Goal: Task Accomplishment & Management: Use online tool/utility

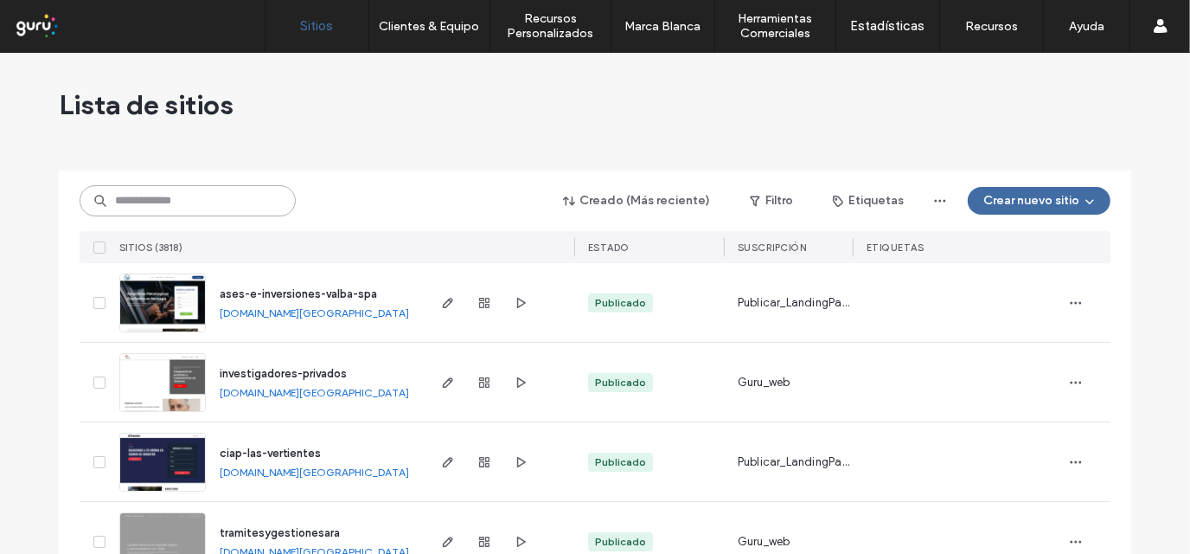
paste input "**********"
click at [137, 200] on input "**********" at bounding box center [188, 200] width 216 height 31
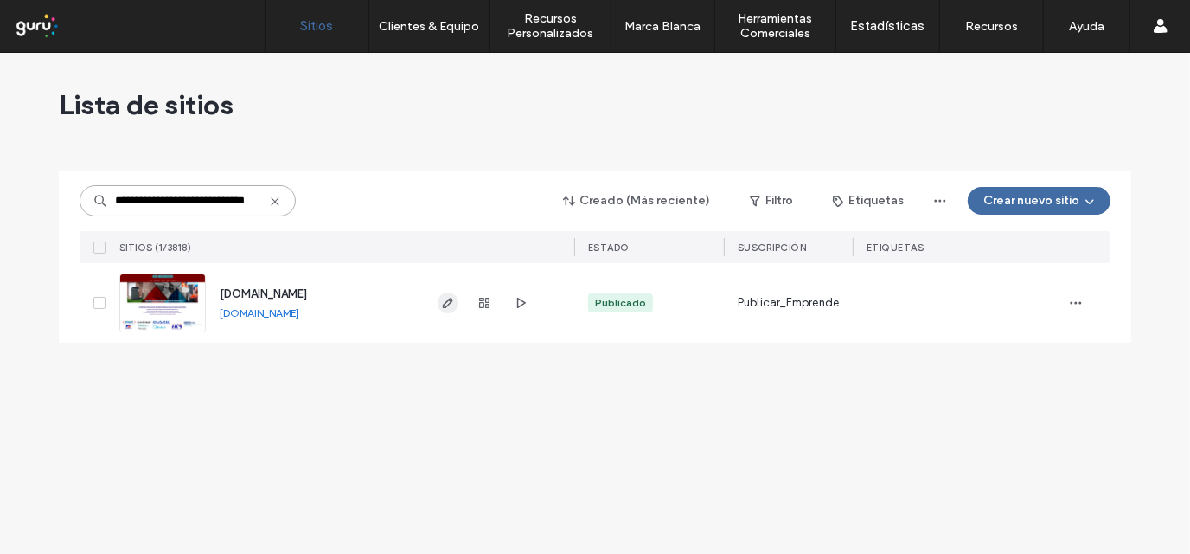
type input "**********"
click at [451, 298] on use "button" at bounding box center [448, 303] width 10 height 10
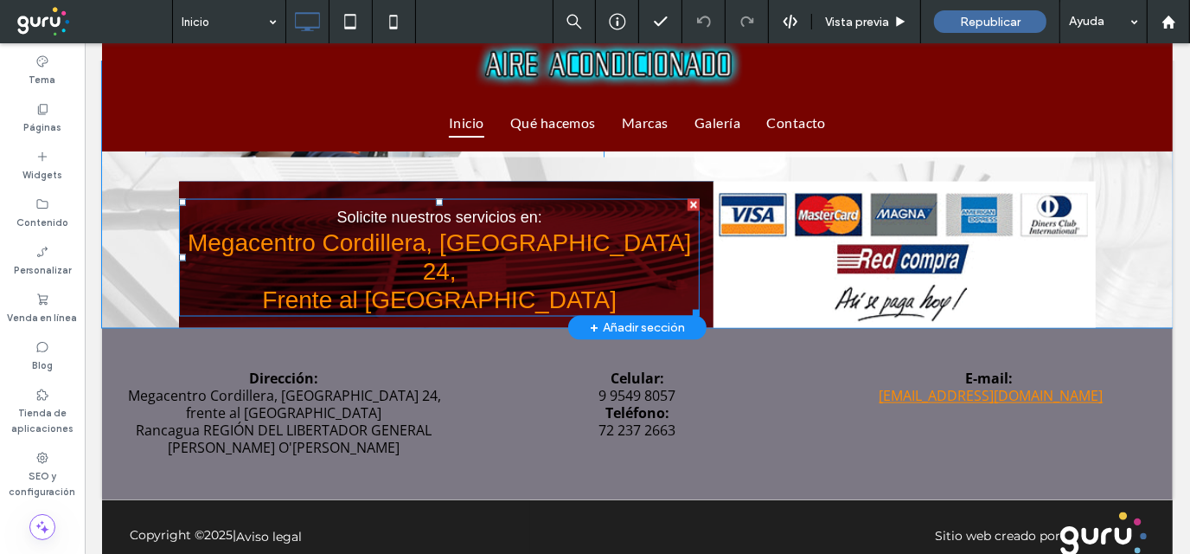
scroll to position [2181, 0]
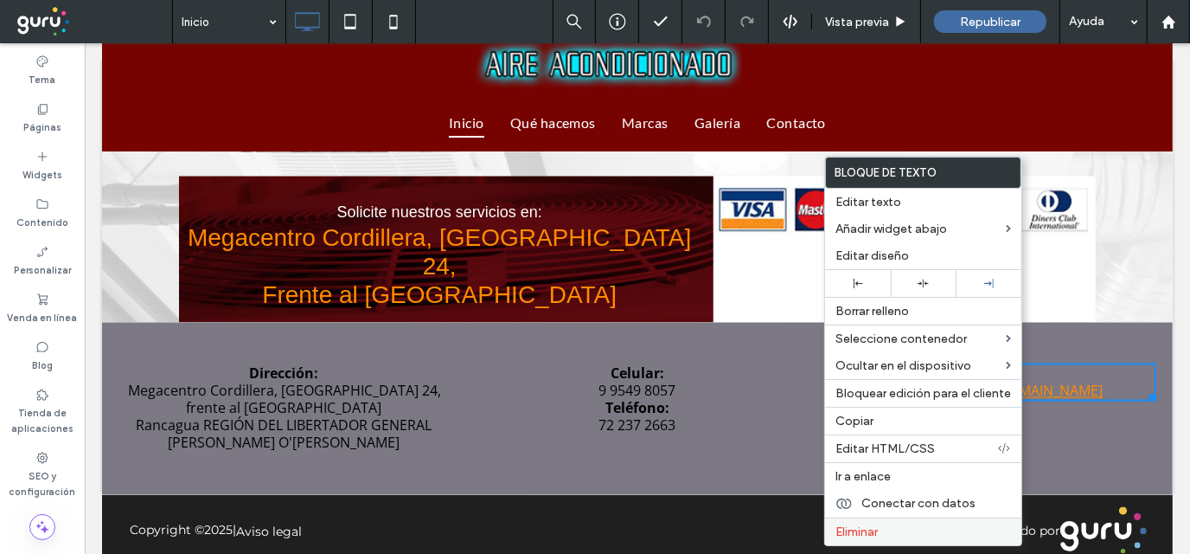
click at [891, 526] on label "Eliminar" at bounding box center [924, 531] width 176 height 15
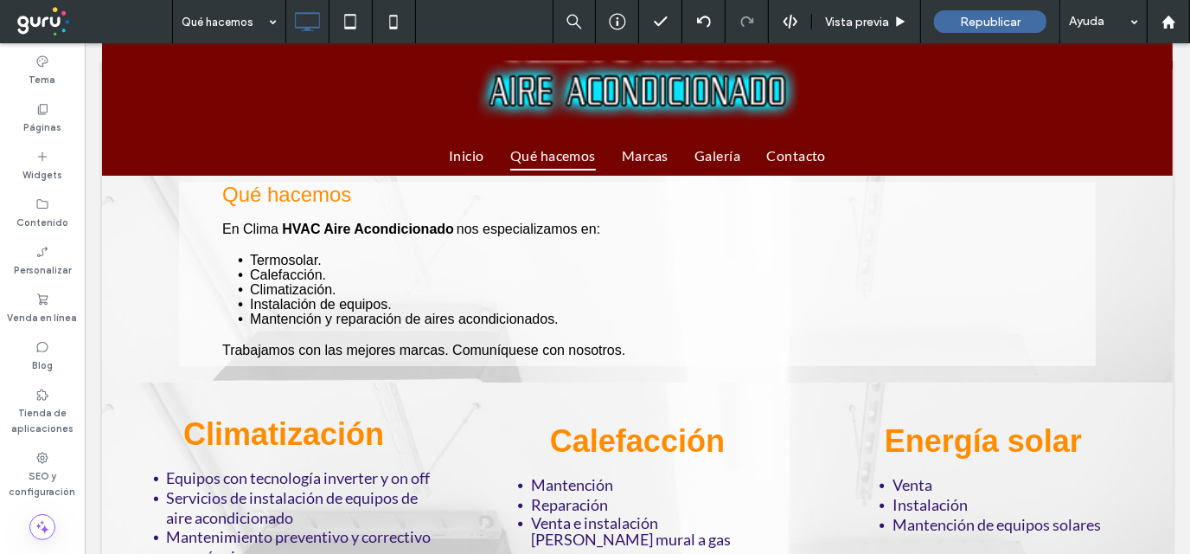
scroll to position [0, 0]
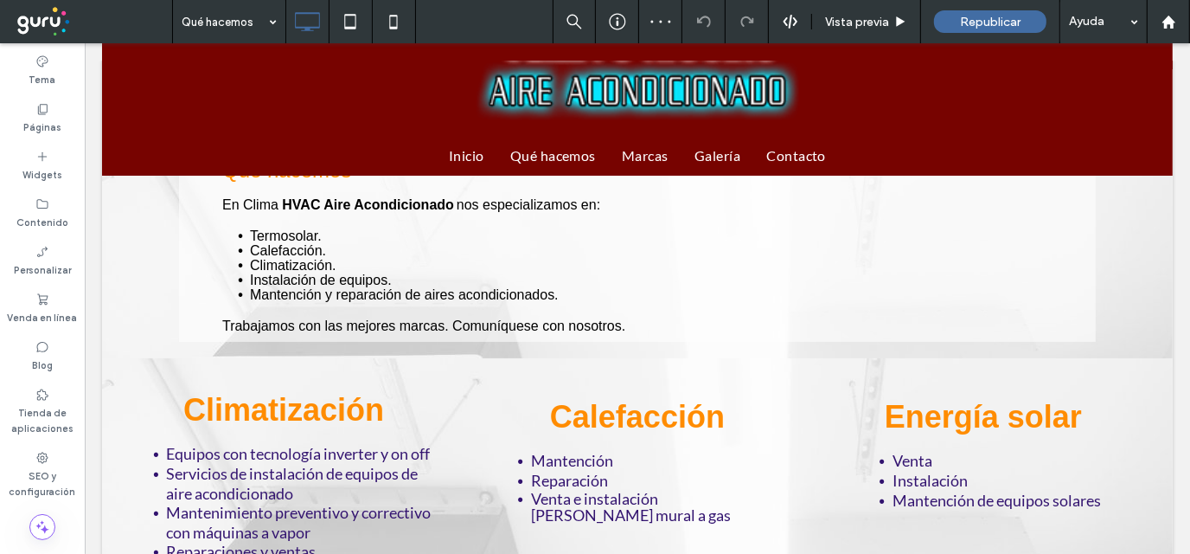
click at [238, 27] on input at bounding box center [225, 21] width 86 height 43
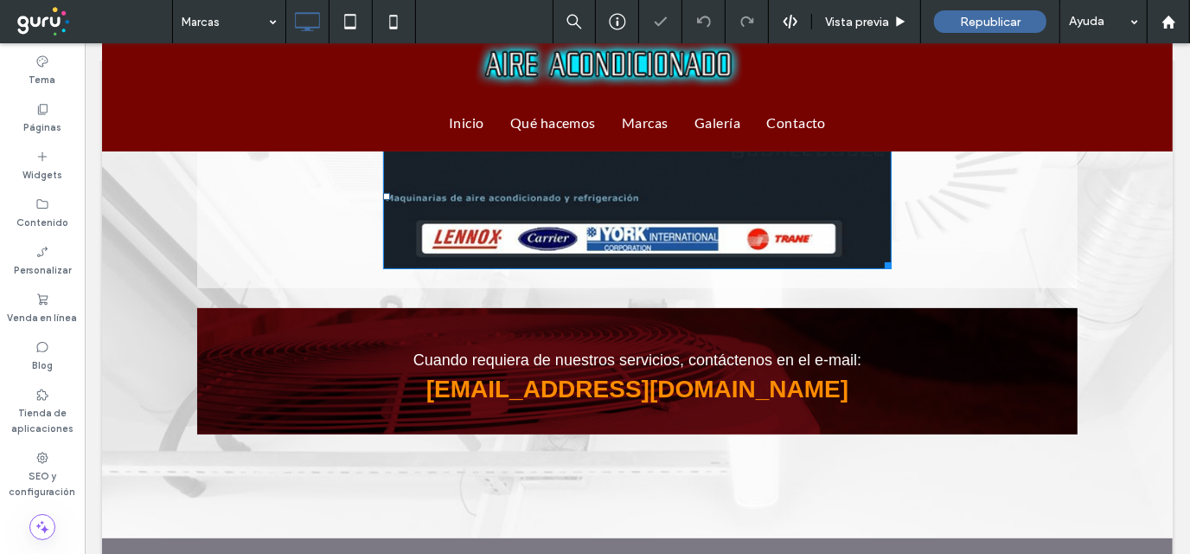
scroll to position [345, 0]
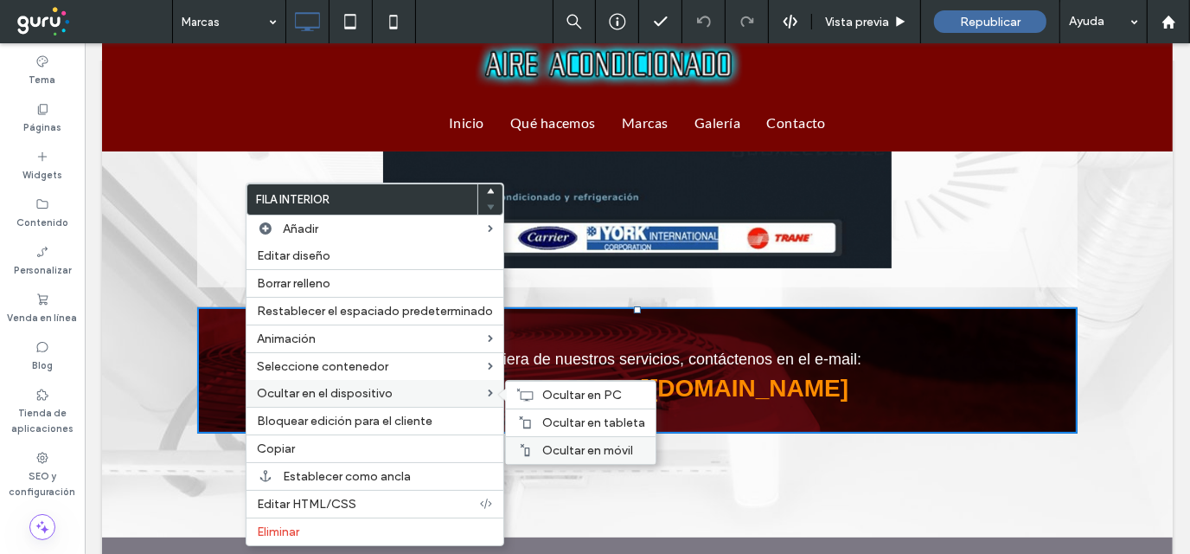
click at [606, 446] on span "Ocultar en móvil" at bounding box center [587, 450] width 91 height 15
click at [553, 416] on span "Ocultar en tableta" at bounding box center [593, 422] width 103 height 15
click at [570, 398] on span "Ocultar en PC" at bounding box center [582, 394] width 80 height 15
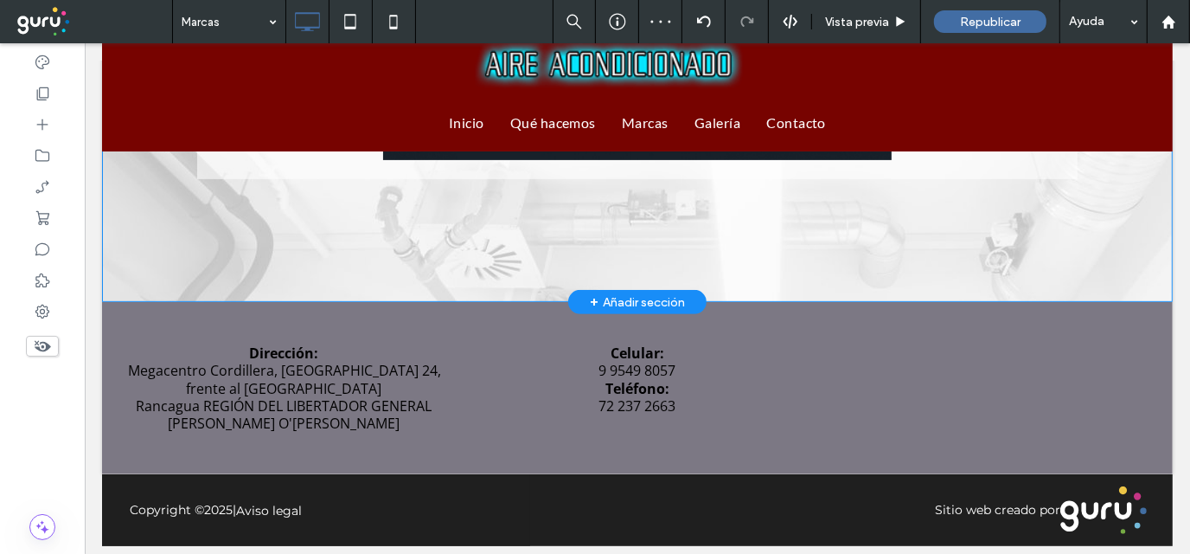
scroll to position [454, 0]
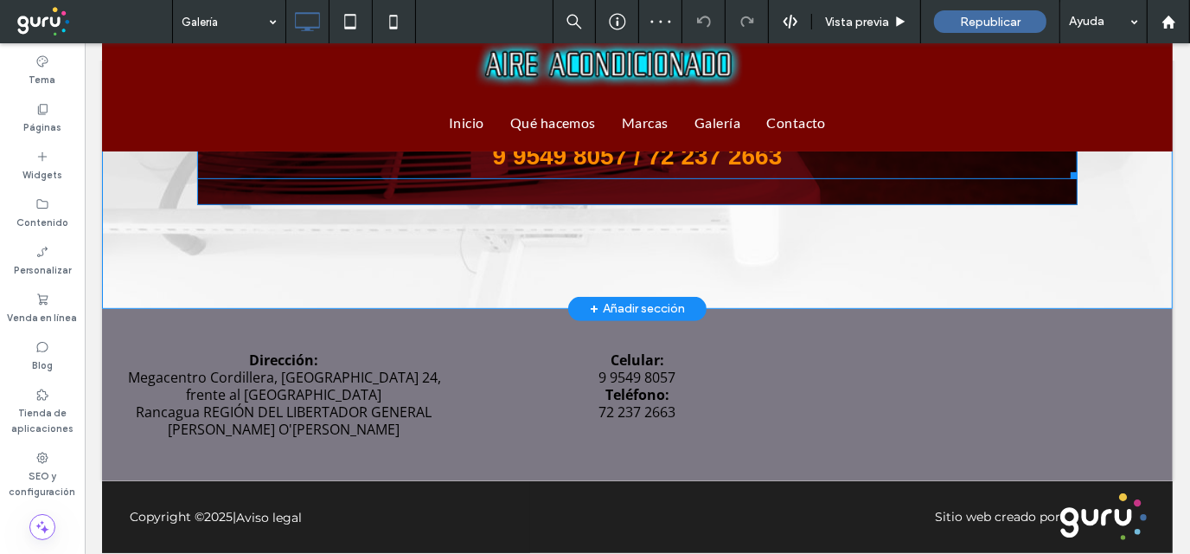
scroll to position [592, 0]
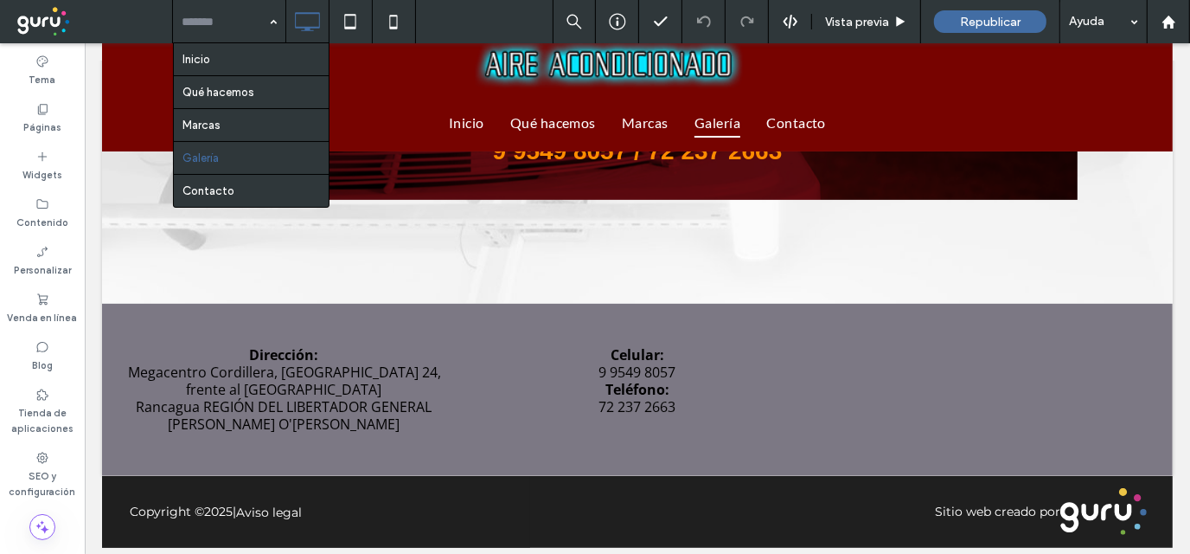
click at [223, 29] on input at bounding box center [225, 21] width 86 height 43
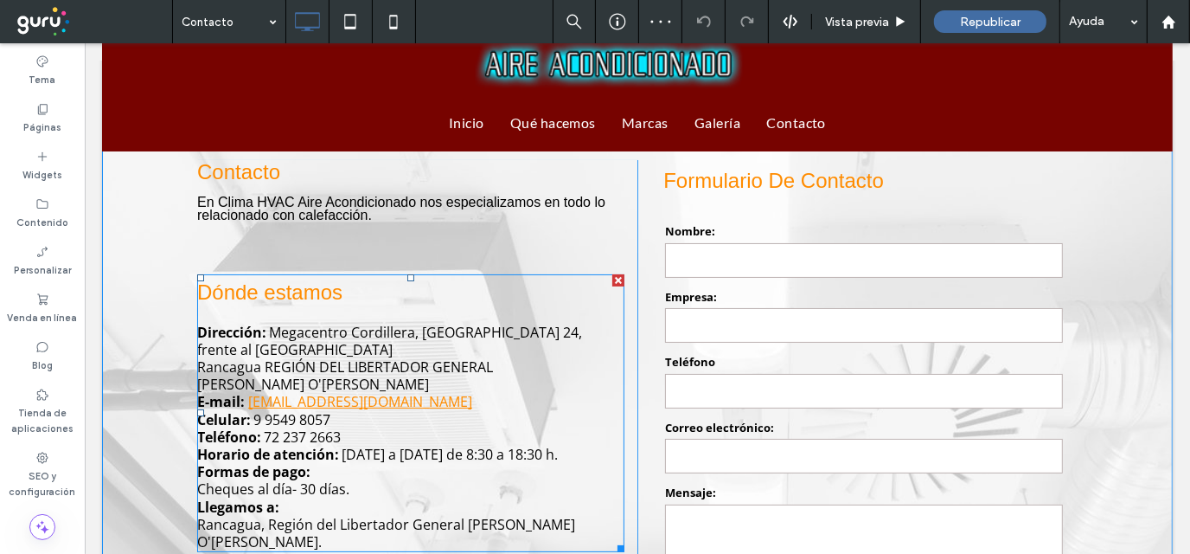
scroll to position [172, 0]
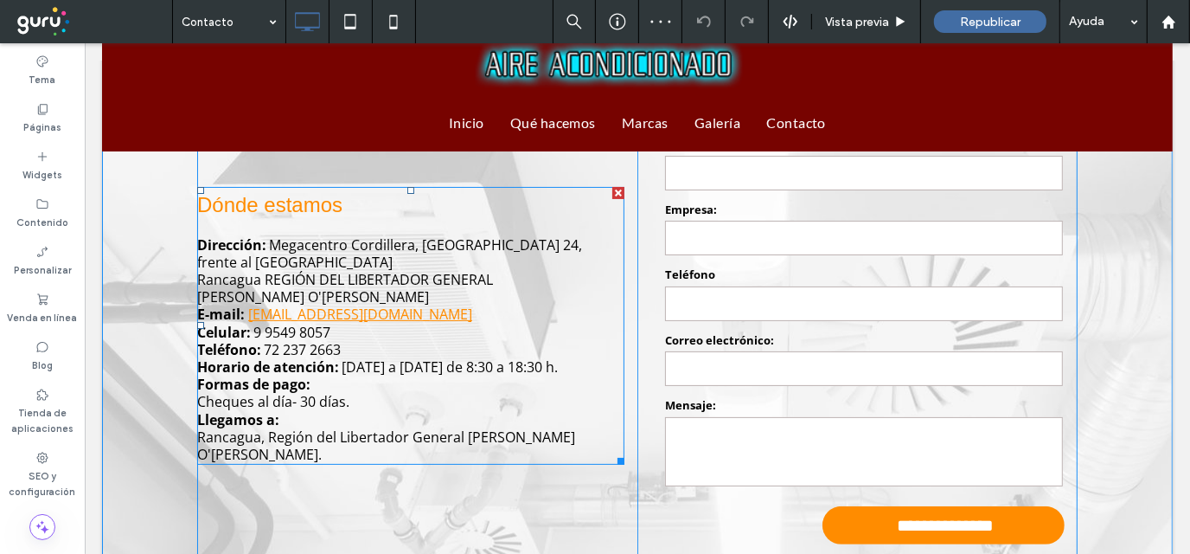
click at [451, 325] on p "Celular: 9 9549 8057" at bounding box center [409, 331] width 427 height 17
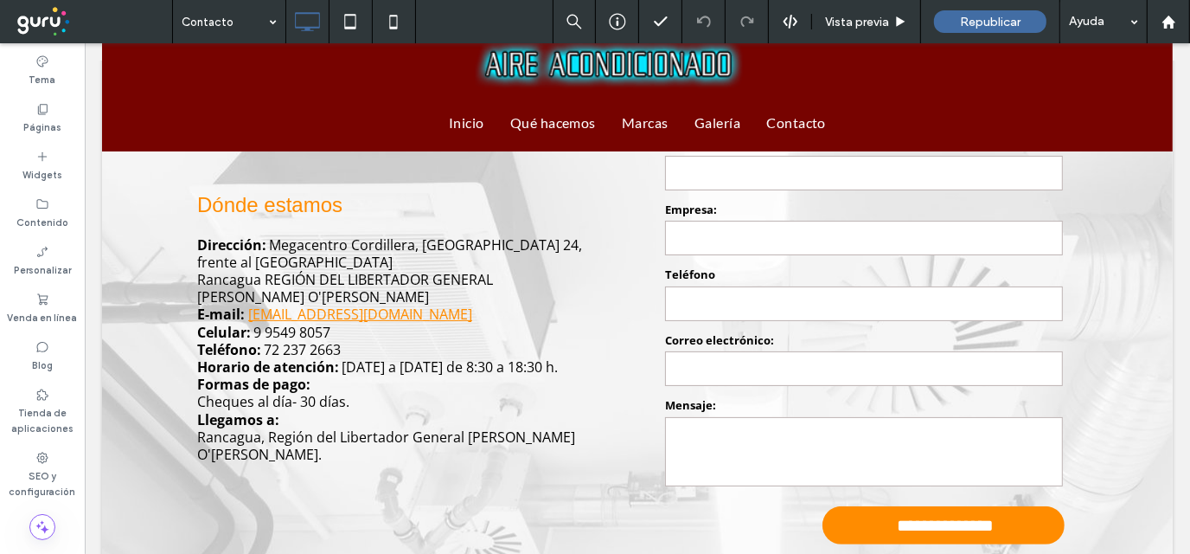
click at [449, 315] on p "E-mail: climaohiggins@hotmail.com" at bounding box center [409, 312] width 427 height 17
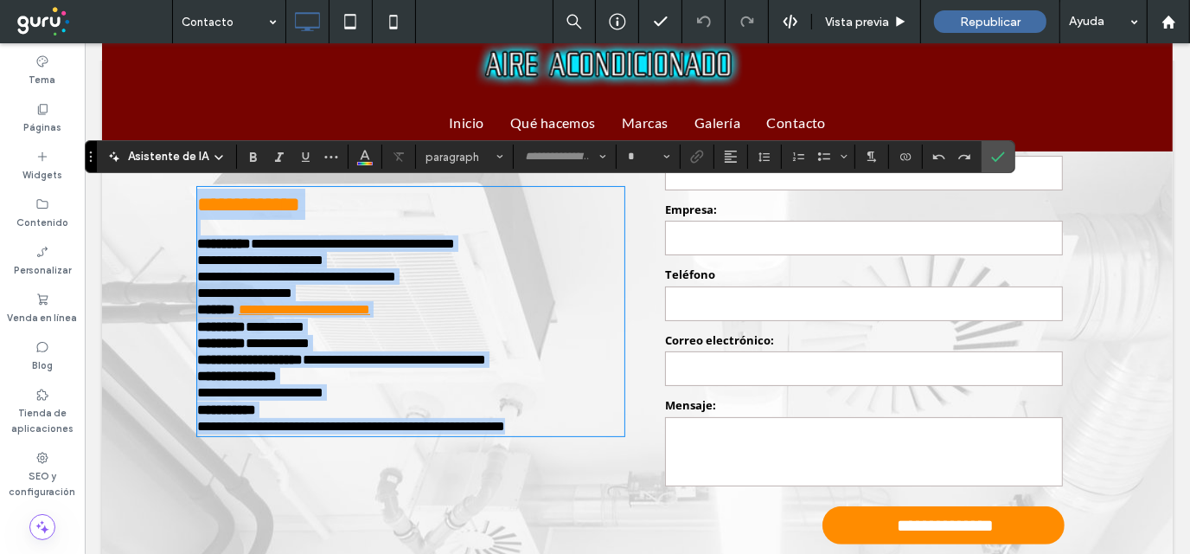
scroll to position [0, 0]
click at [449, 312] on p "**********" at bounding box center [406, 308] width 421 height 16
type input "*********"
type input "**"
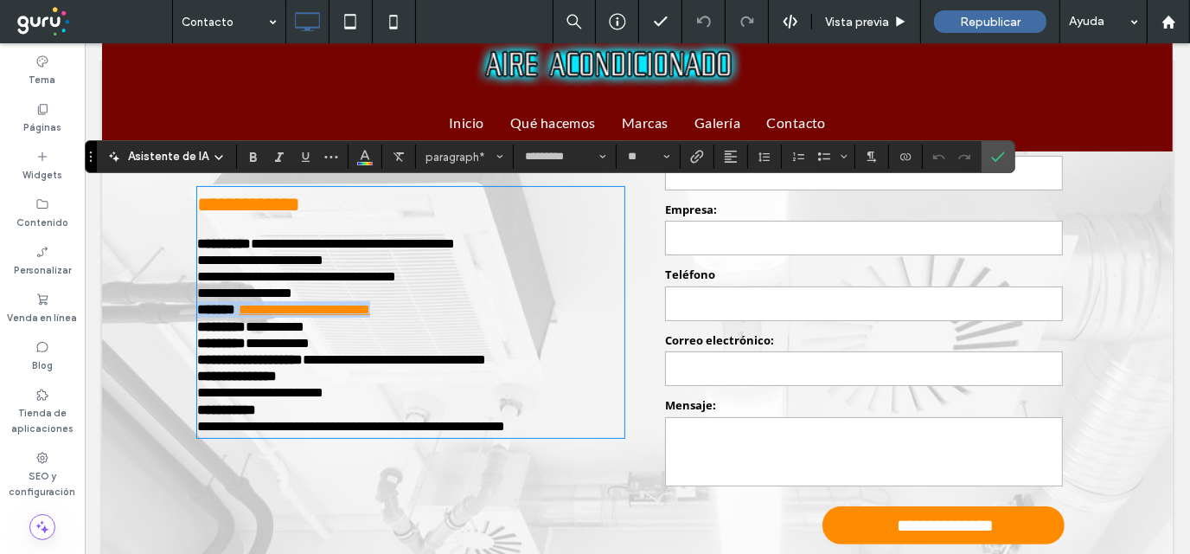
drag, startPoint x: 449, startPoint y: 315, endPoint x: 191, endPoint y: 304, distance: 258.0
click at [191, 304] on div "**********" at bounding box center [637, 327] width 1002 height 492
type input "****"
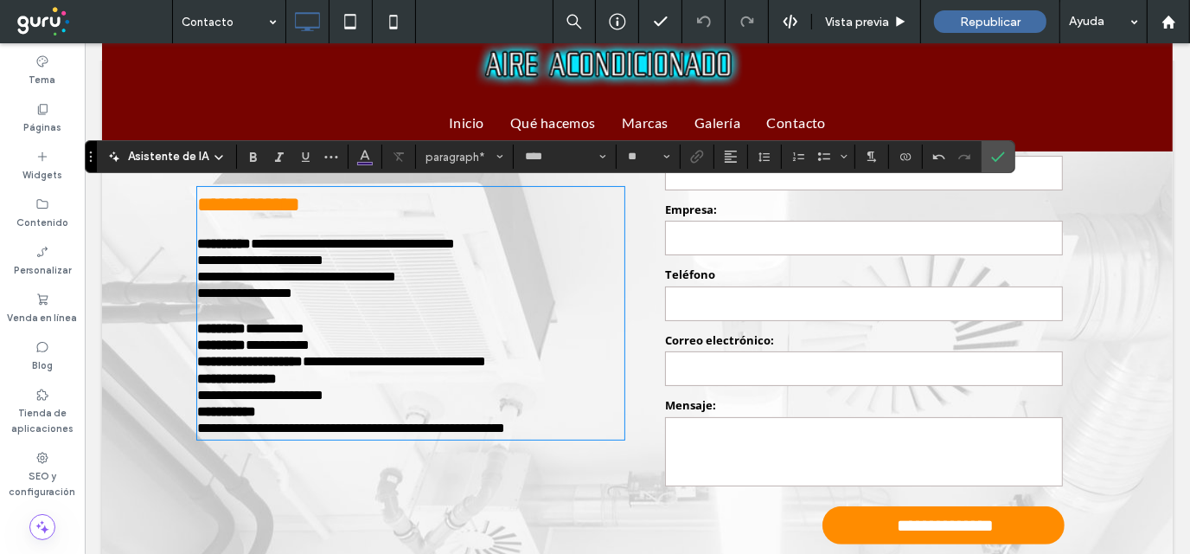
type input "**"
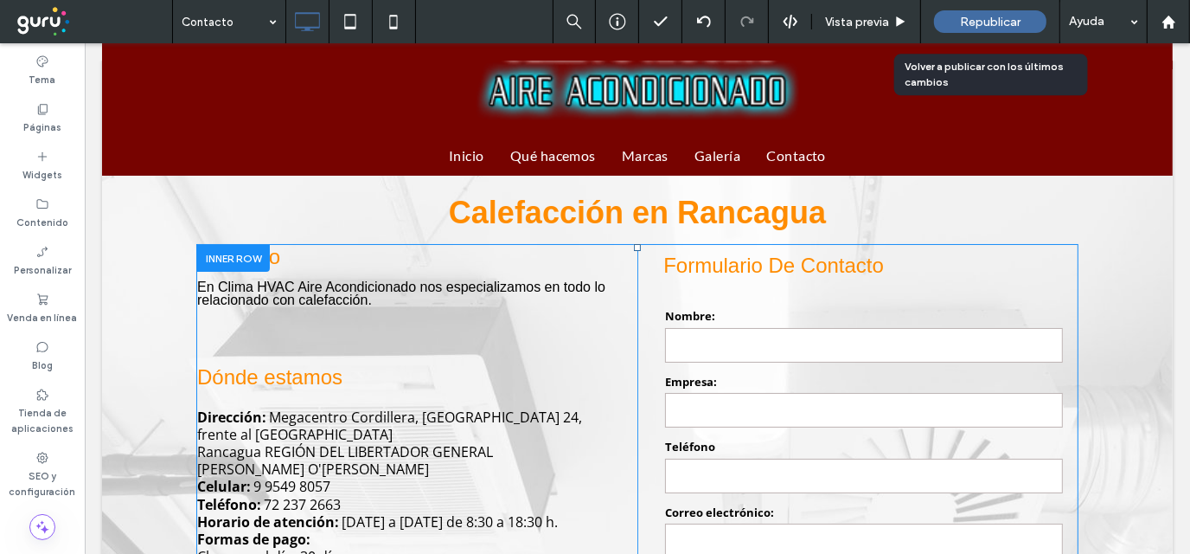
click at [968, 22] on span "Republicar" at bounding box center [990, 22] width 61 height 15
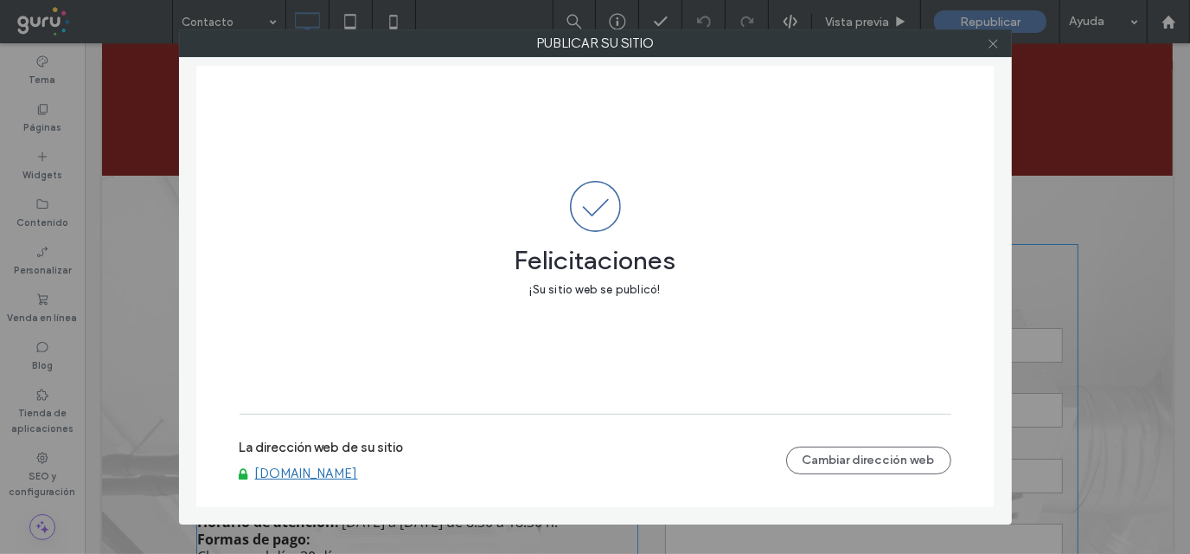
click at [998, 45] on icon at bounding box center [993, 43] width 13 height 13
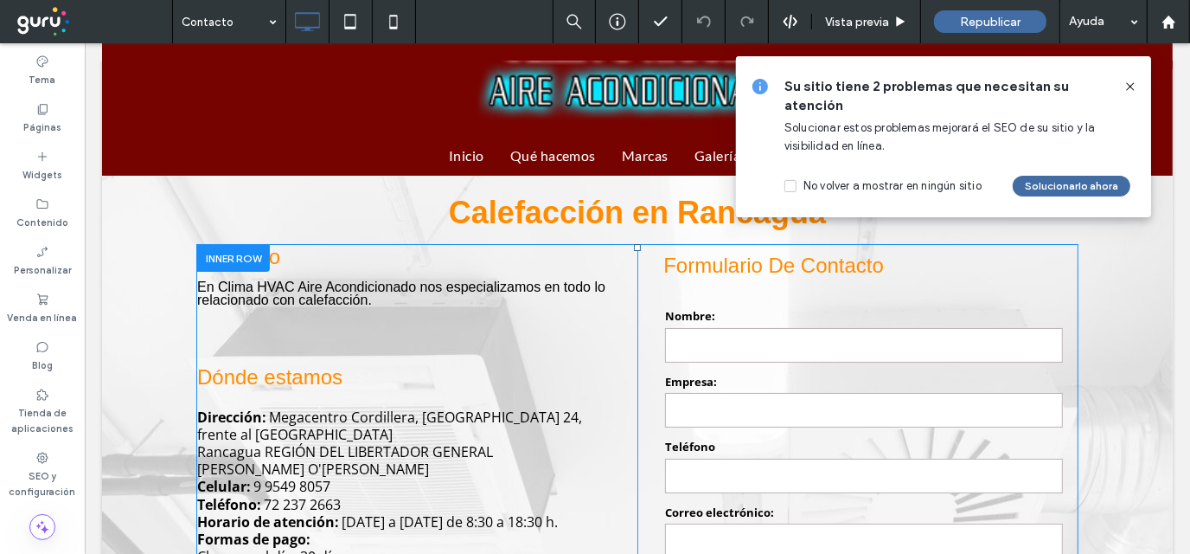
click at [1126, 84] on icon at bounding box center [1131, 87] width 14 height 14
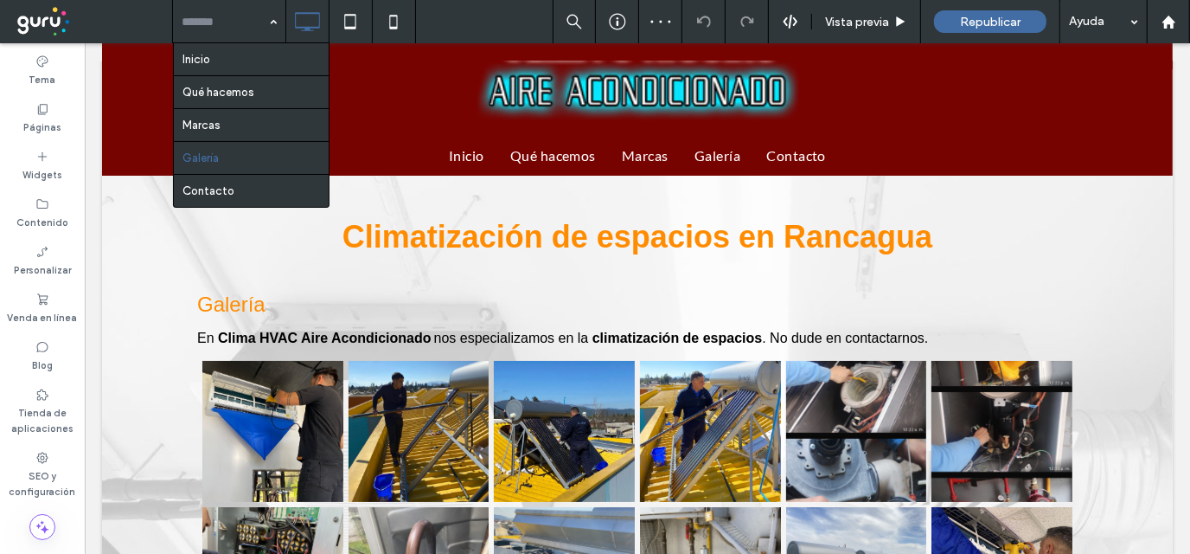
click at [224, 12] on input at bounding box center [225, 21] width 86 height 43
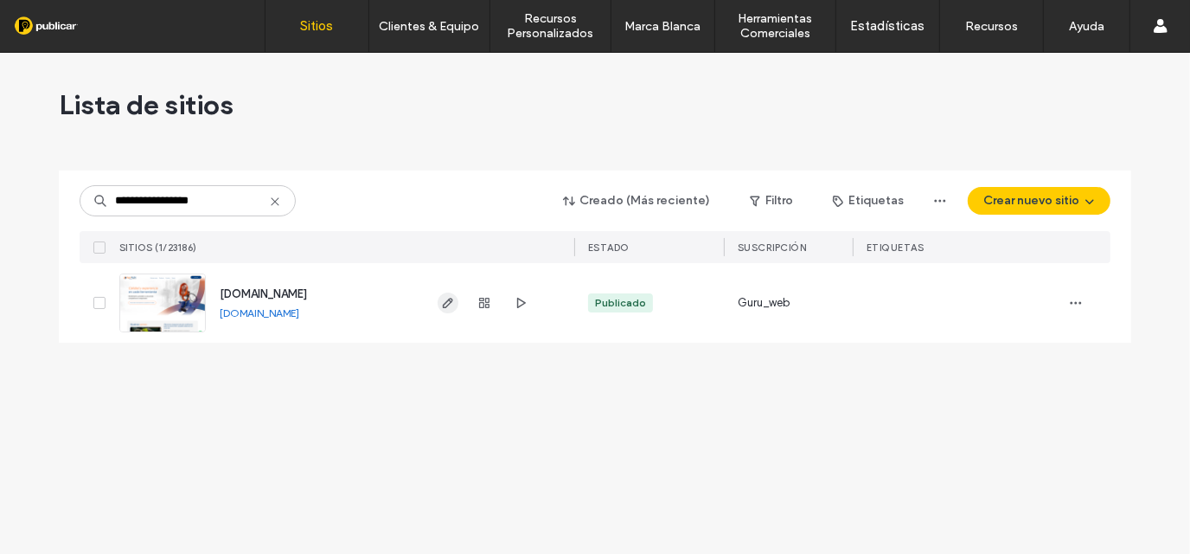
type input "**********"
click at [446, 303] on icon "button" at bounding box center [448, 303] width 14 height 14
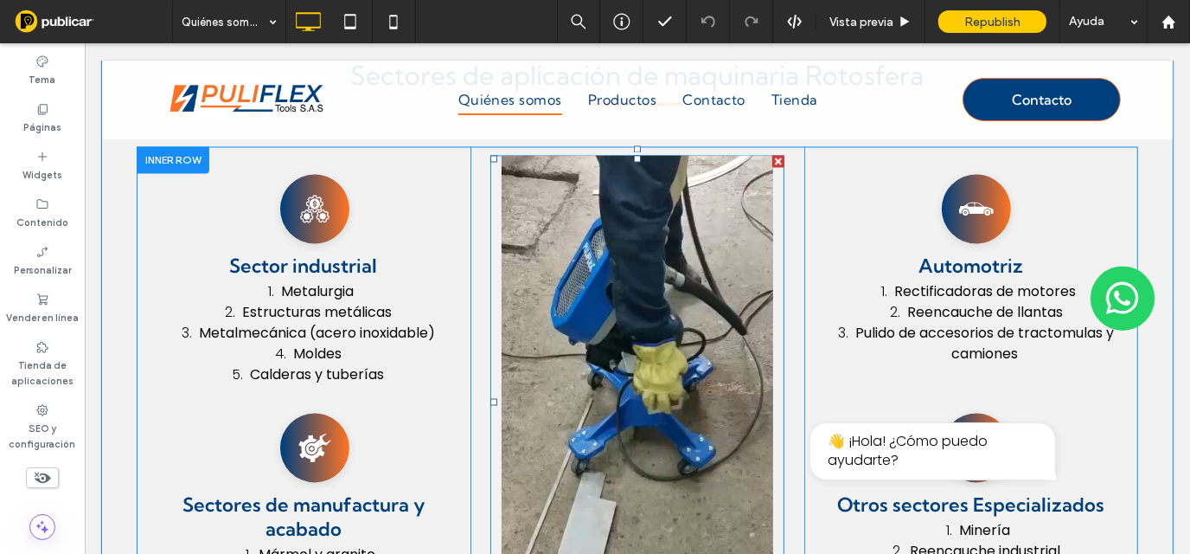
scroll to position [2508, 0]
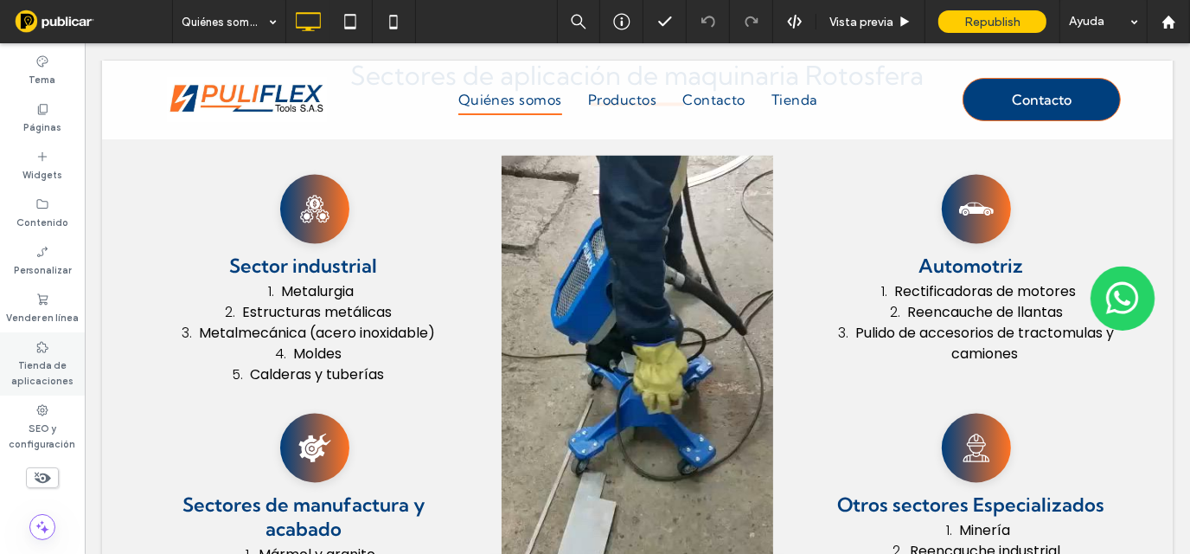
click at [35, 363] on label "Tienda de aplicaciones" at bounding box center [42, 371] width 85 height 35
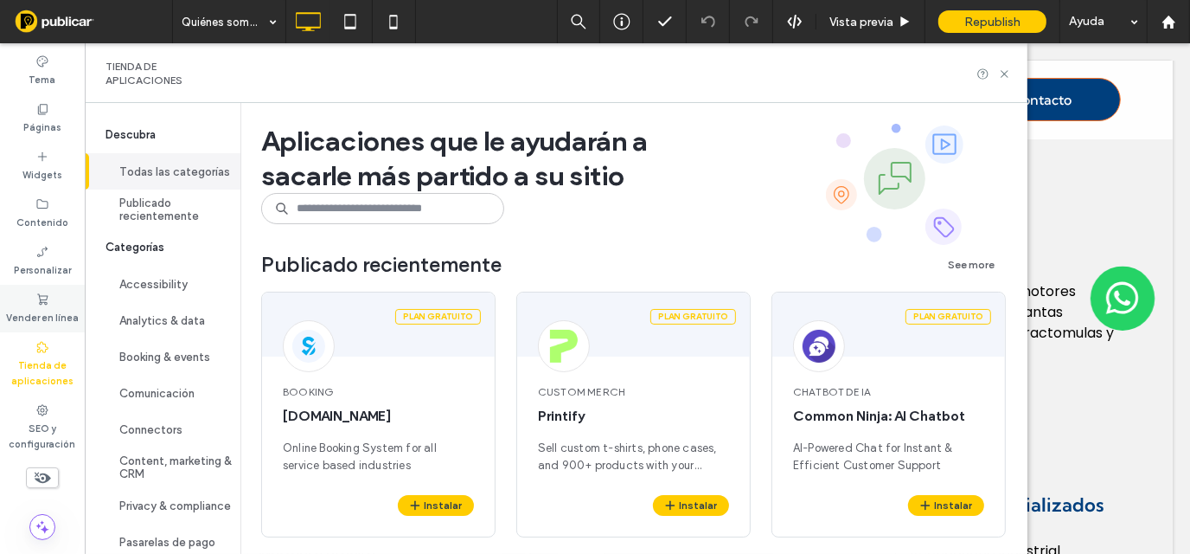
click at [54, 298] on div "Vender en línea" at bounding box center [42, 309] width 85 height 48
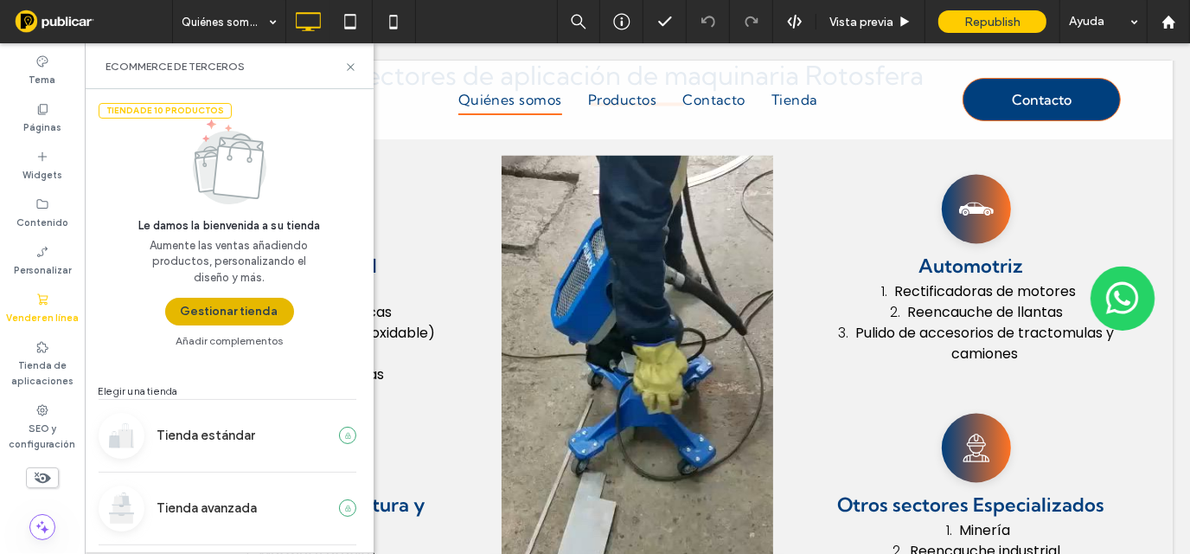
click at [199, 313] on button "Gestionar tienda" at bounding box center [229, 312] width 129 height 28
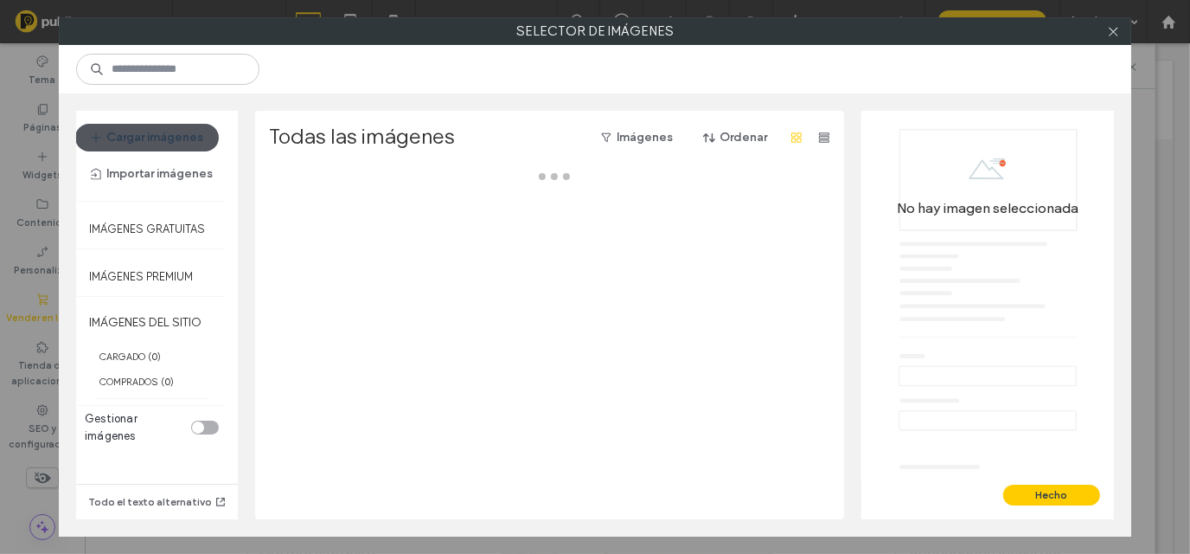
click at [150, 134] on button "Cargar imágenes" at bounding box center [147, 138] width 144 height 28
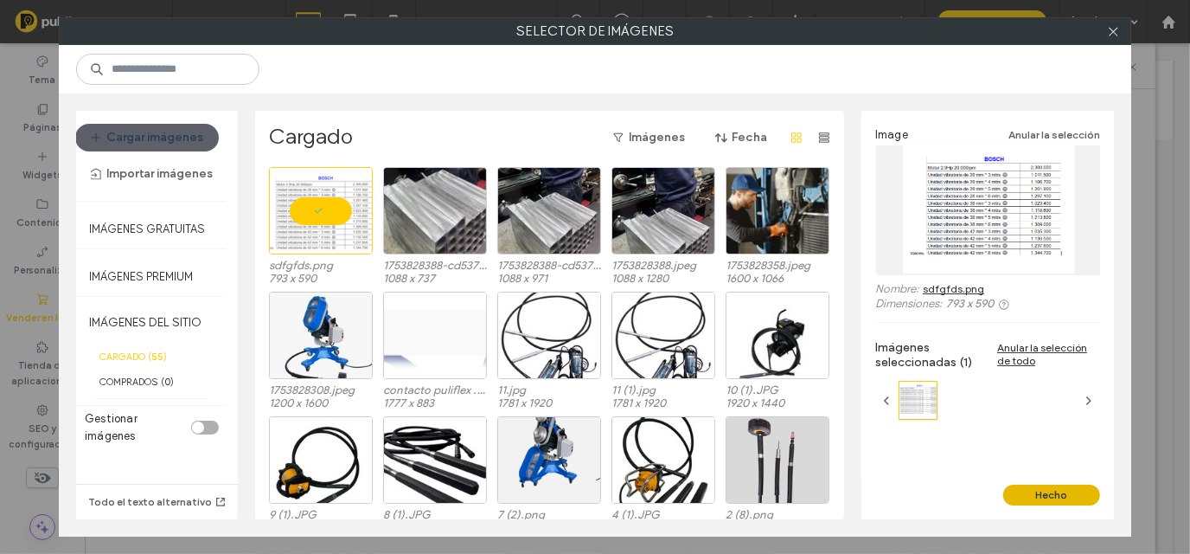
click at [1077, 498] on button "Hecho" at bounding box center [1051, 494] width 97 height 21
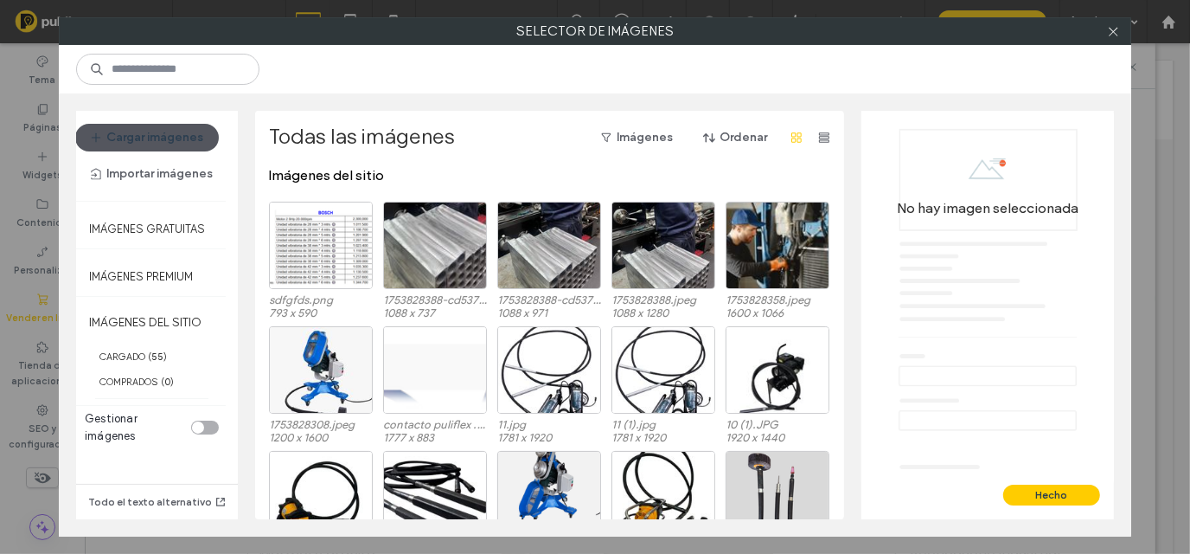
click at [166, 138] on button "Cargar imágenes" at bounding box center [147, 138] width 144 height 28
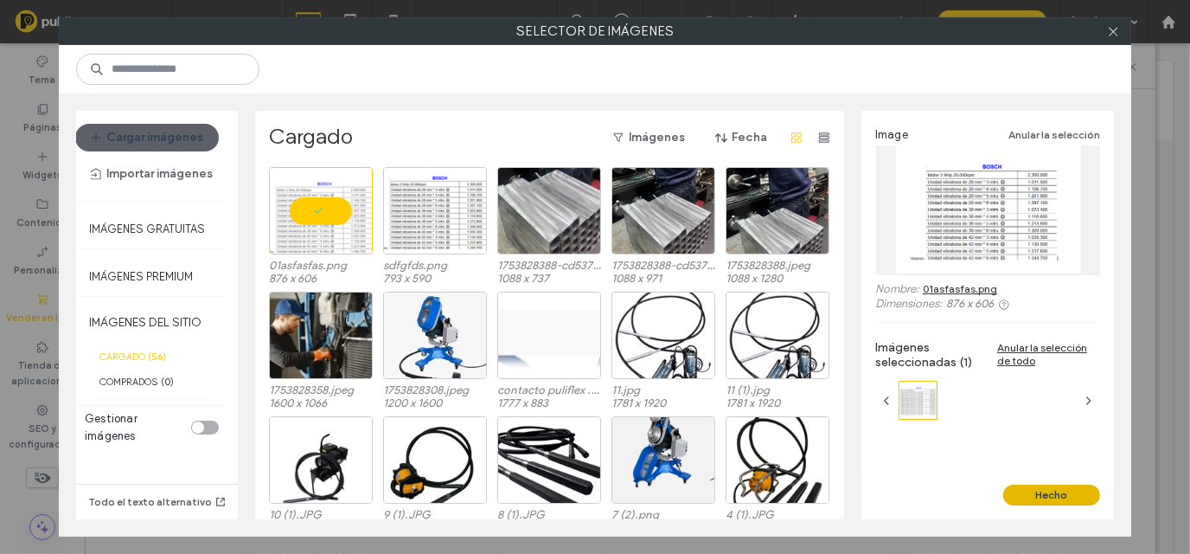
click at [1054, 490] on button "Hecho" at bounding box center [1051, 494] width 97 height 21
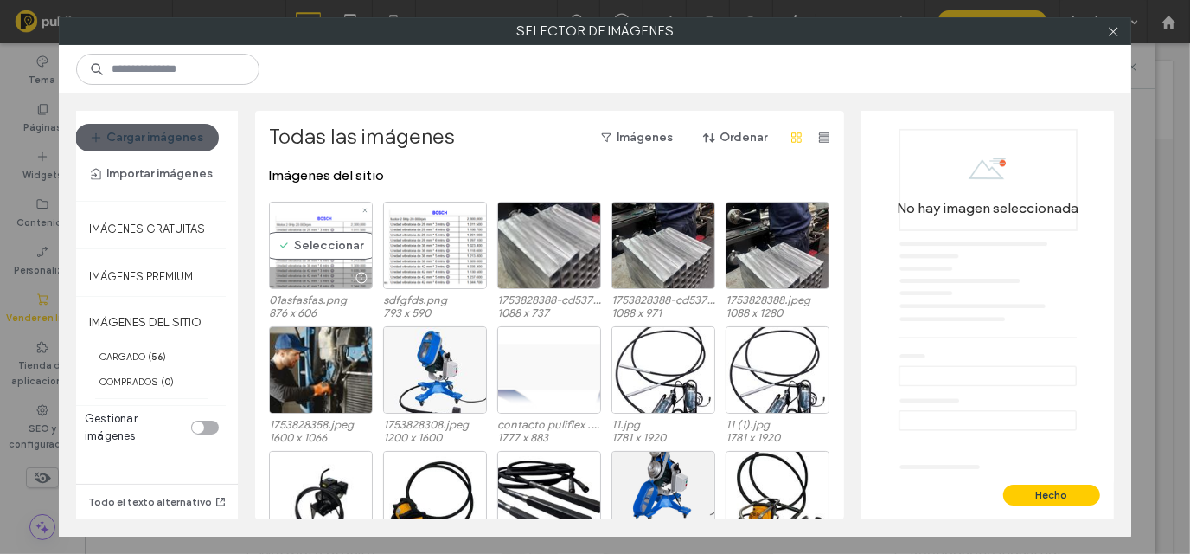
click at [304, 269] on div at bounding box center [321, 277] width 102 height 21
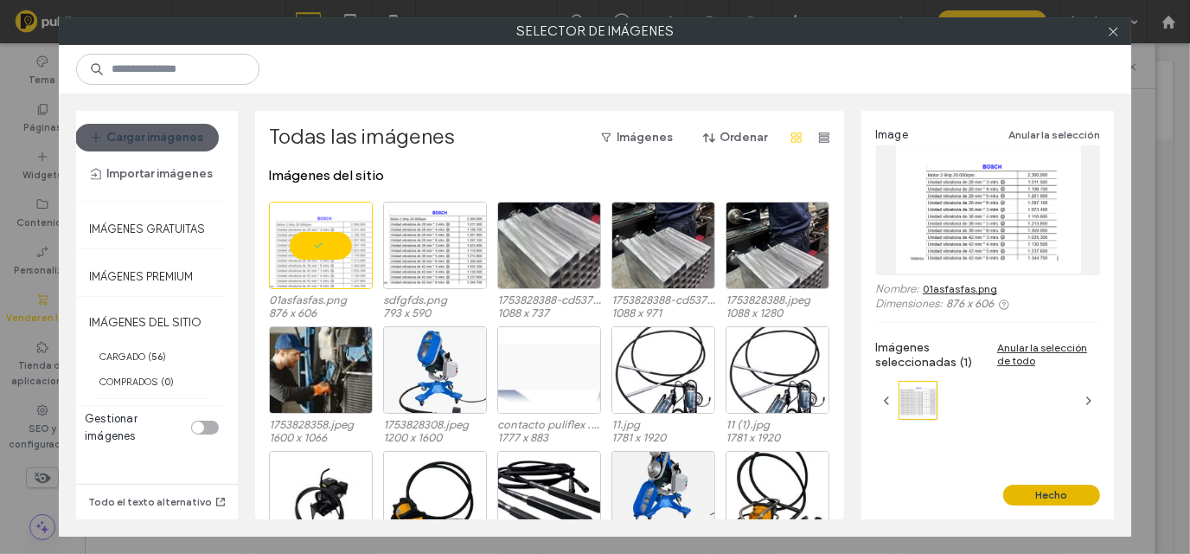
click at [1084, 496] on button "Hecho" at bounding box center [1051, 494] width 97 height 21
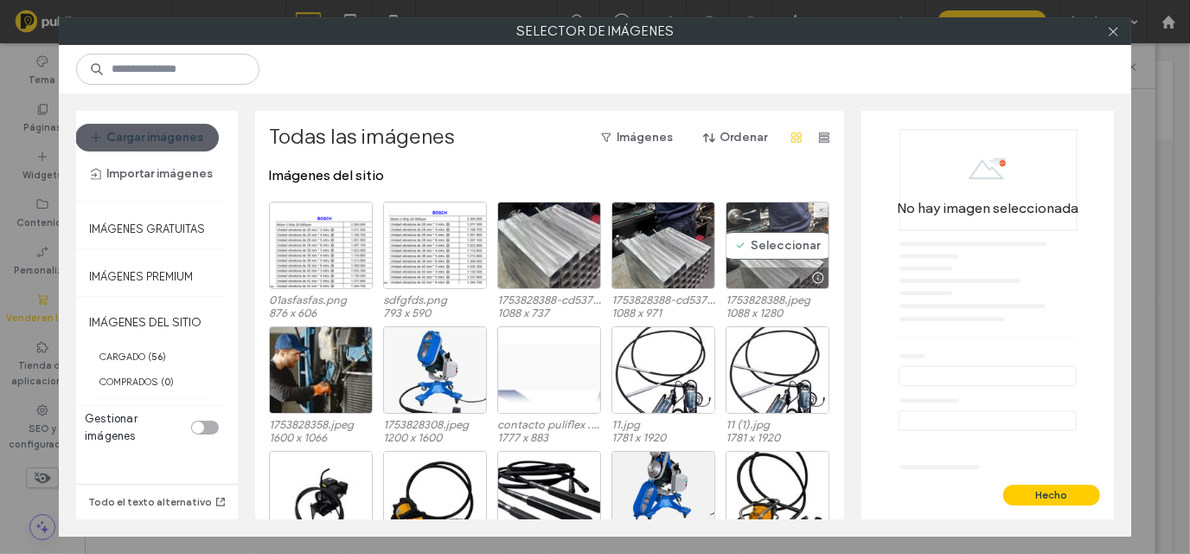
scroll to position [181, 0]
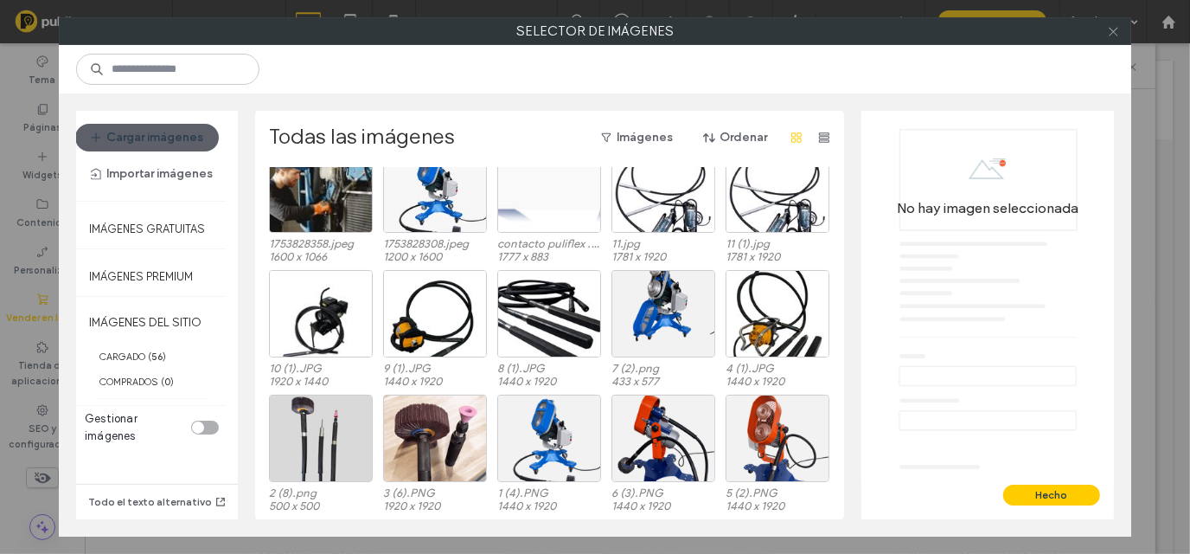
click at [1107, 33] on icon at bounding box center [1113, 31] width 13 height 13
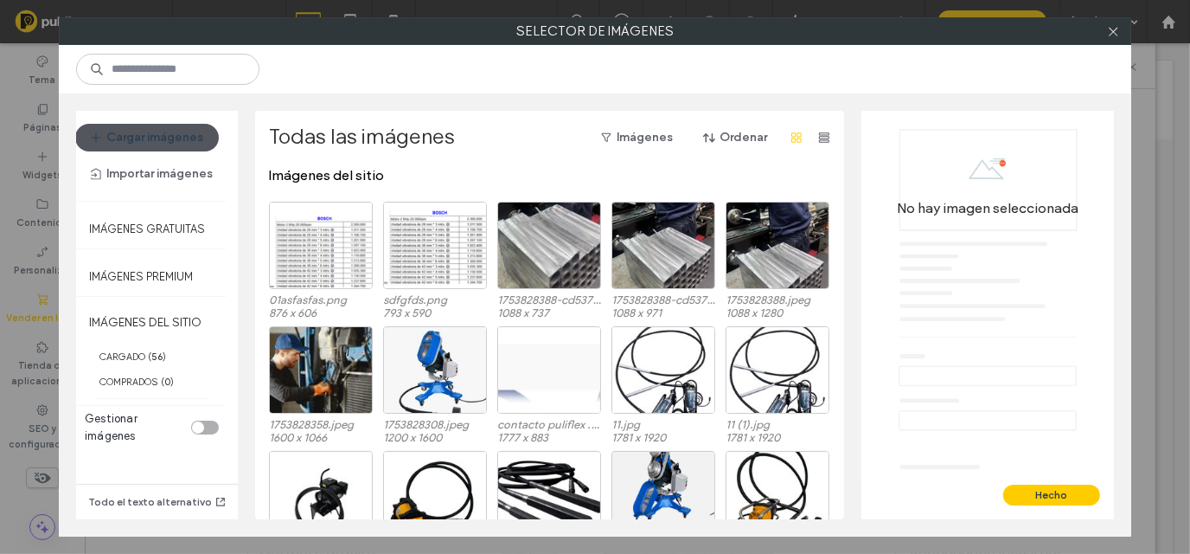
click at [111, 139] on button "Cargar imágenes" at bounding box center [147, 138] width 144 height 28
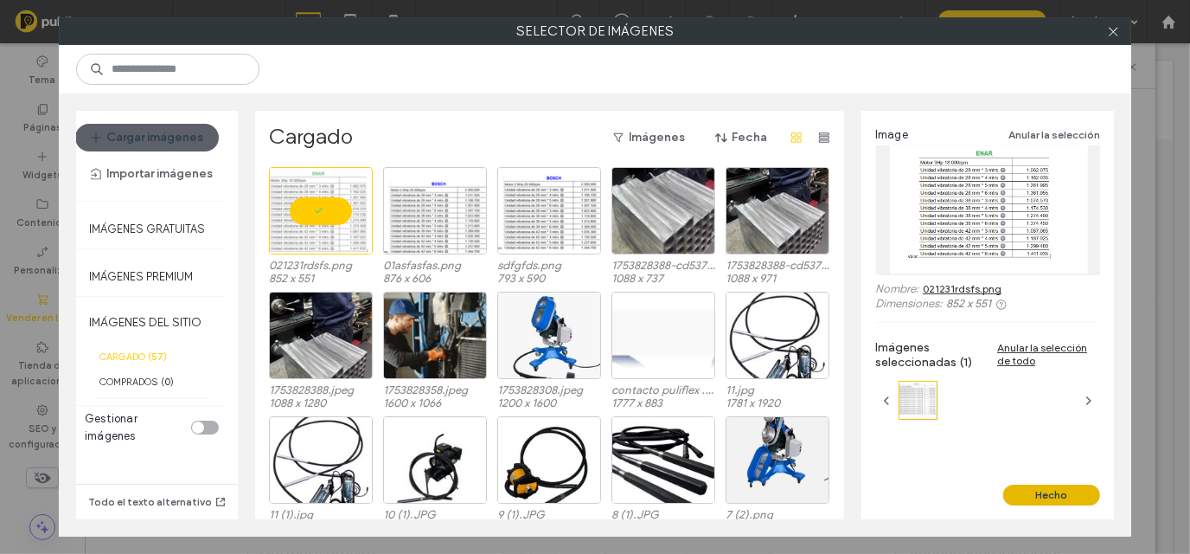
click at [1070, 499] on button "Hecho" at bounding box center [1051, 494] width 97 height 21
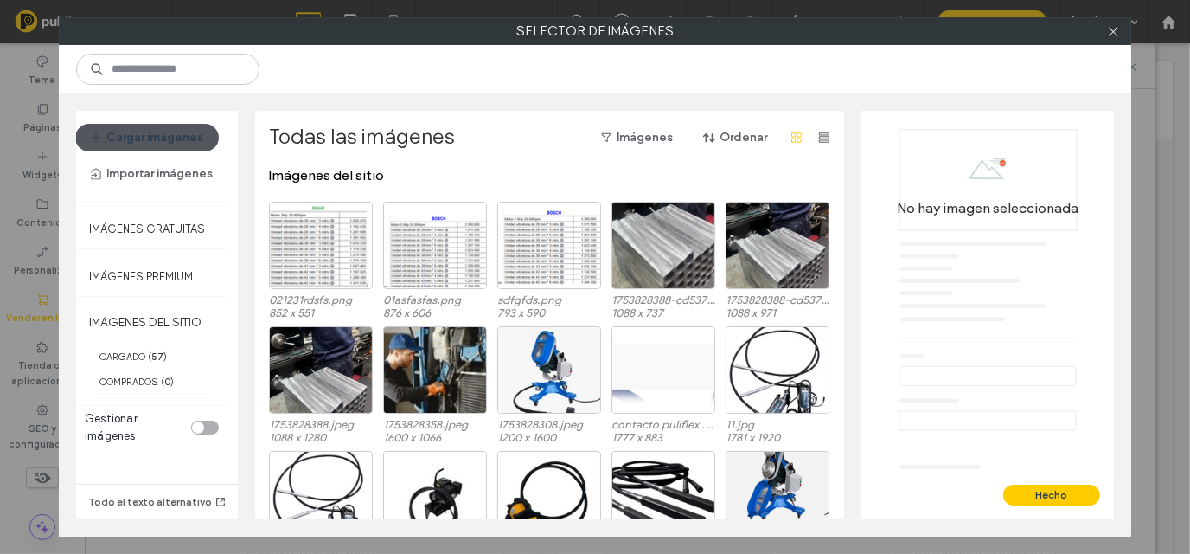
click at [172, 141] on button "Cargar imágenes" at bounding box center [147, 138] width 144 height 28
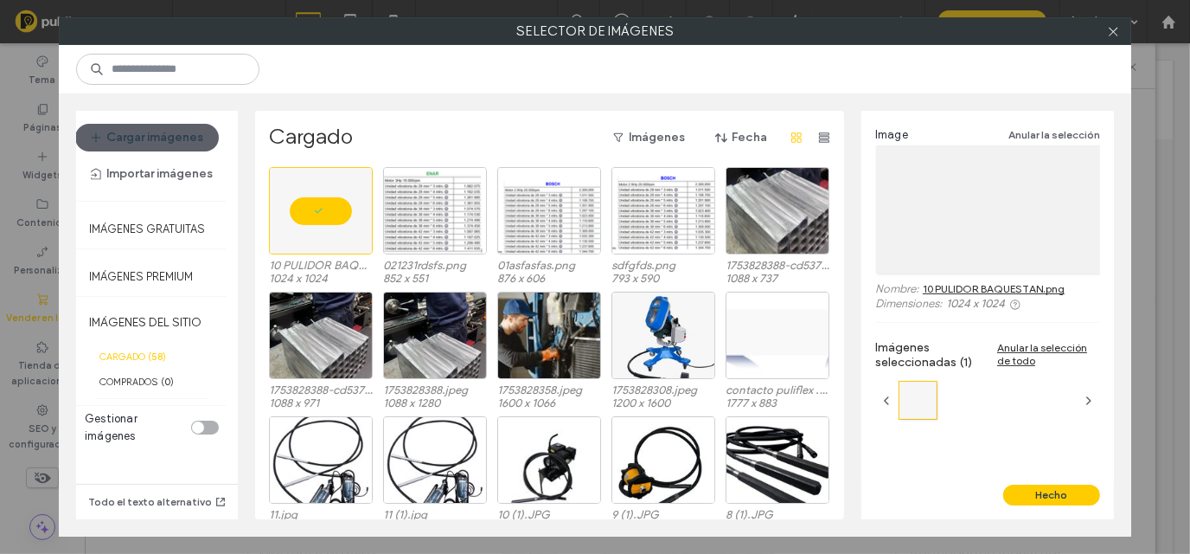
drag, startPoint x: 172, startPoint y: 141, endPoint x: 266, endPoint y: 167, distance: 97.8
click at [106, 127] on button "Cargar imágenes" at bounding box center [147, 138] width 144 height 28
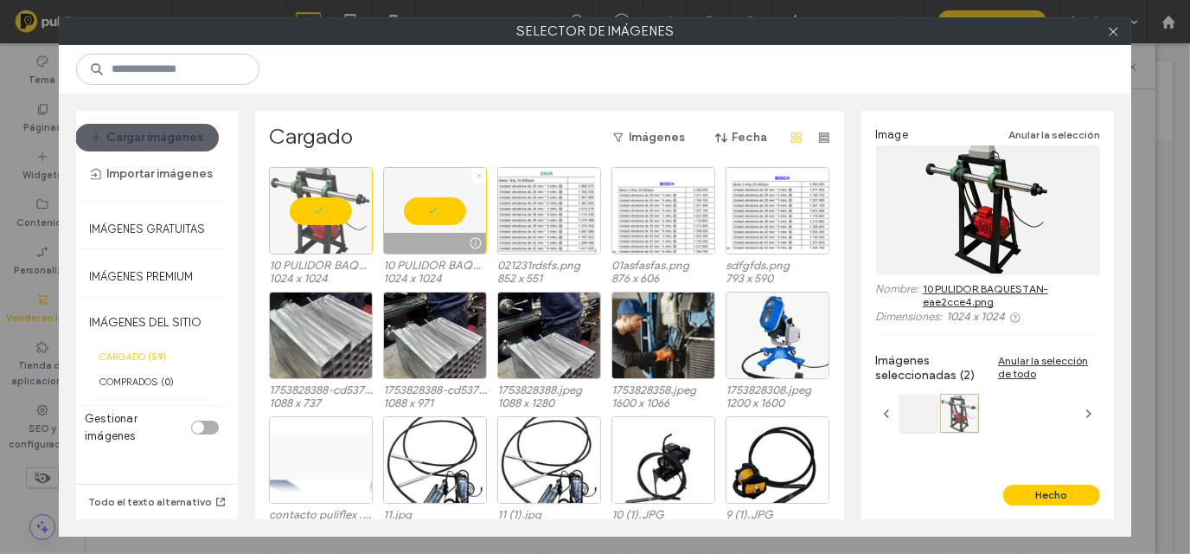
click at [476, 176] on icon at bounding box center [479, 175] width 7 height 7
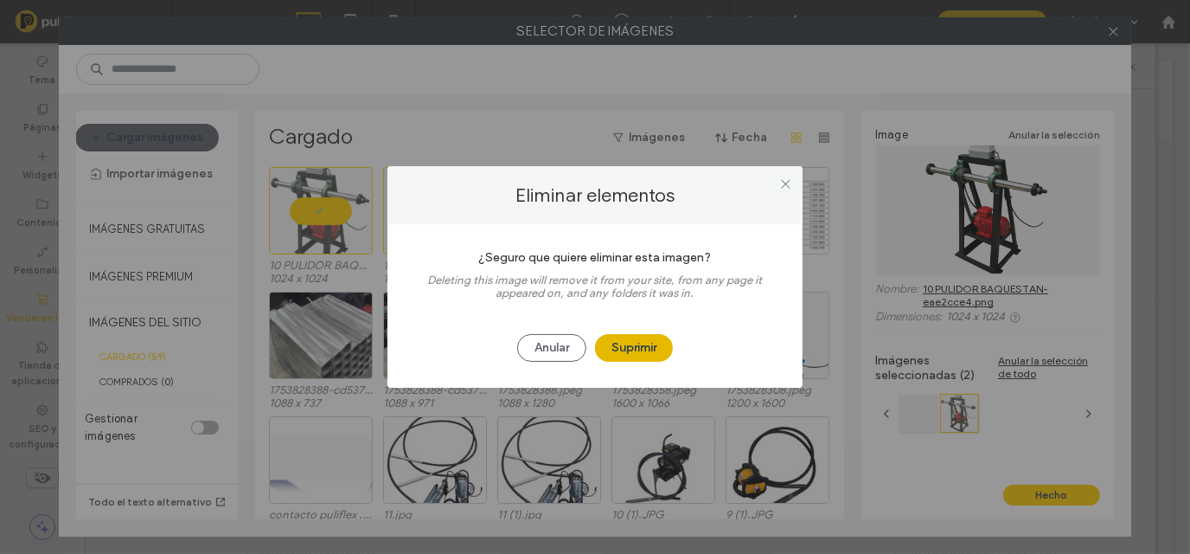
click at [614, 355] on button "Suprimir" at bounding box center [634, 348] width 78 height 28
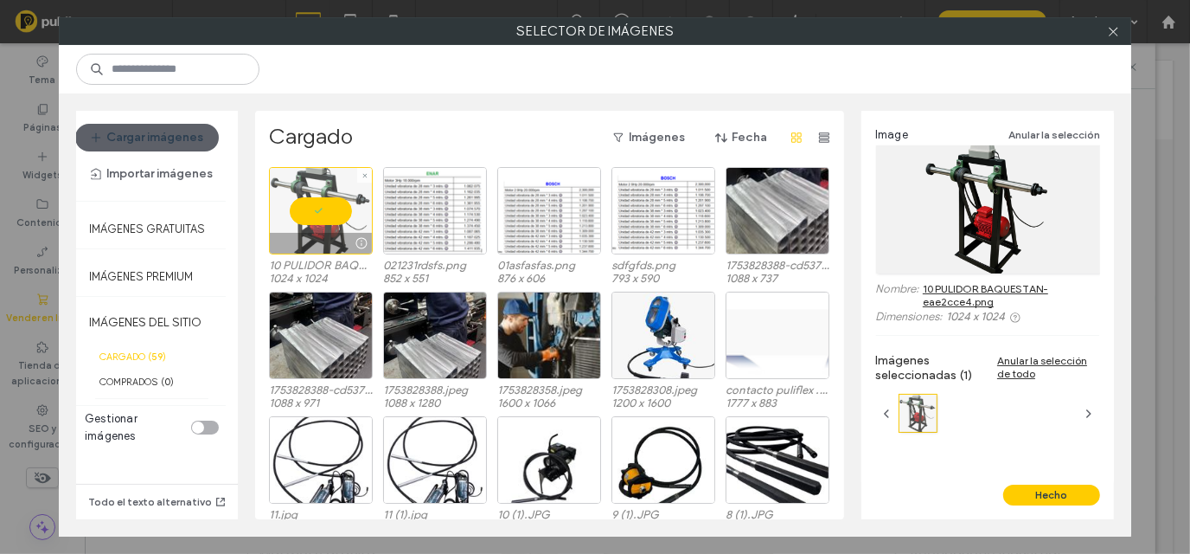
click at [330, 226] on div at bounding box center [321, 210] width 104 height 87
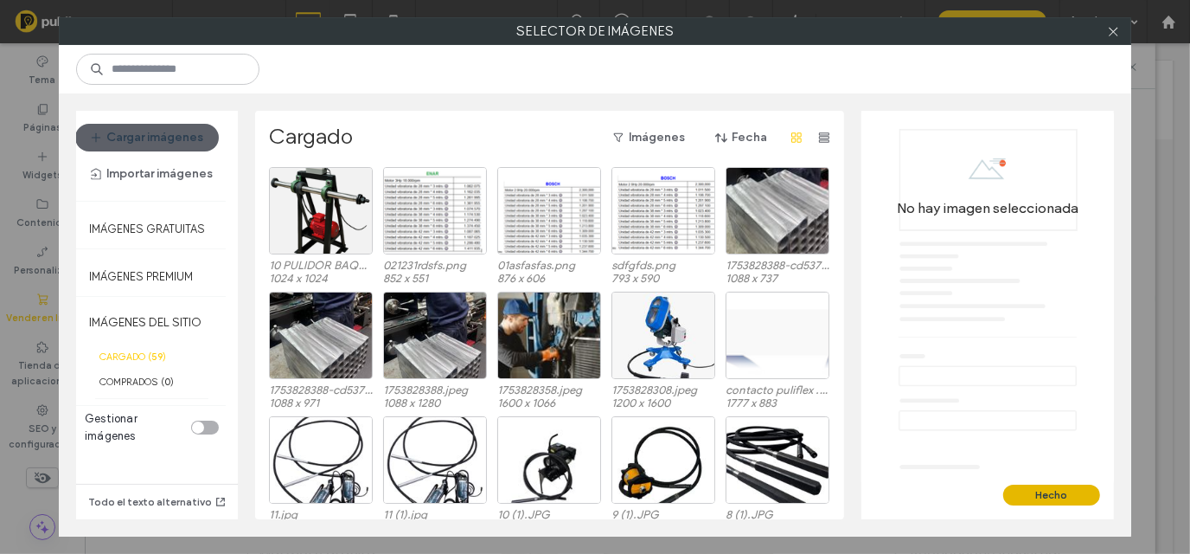
click at [1045, 500] on button "Hecho" at bounding box center [1051, 494] width 97 height 21
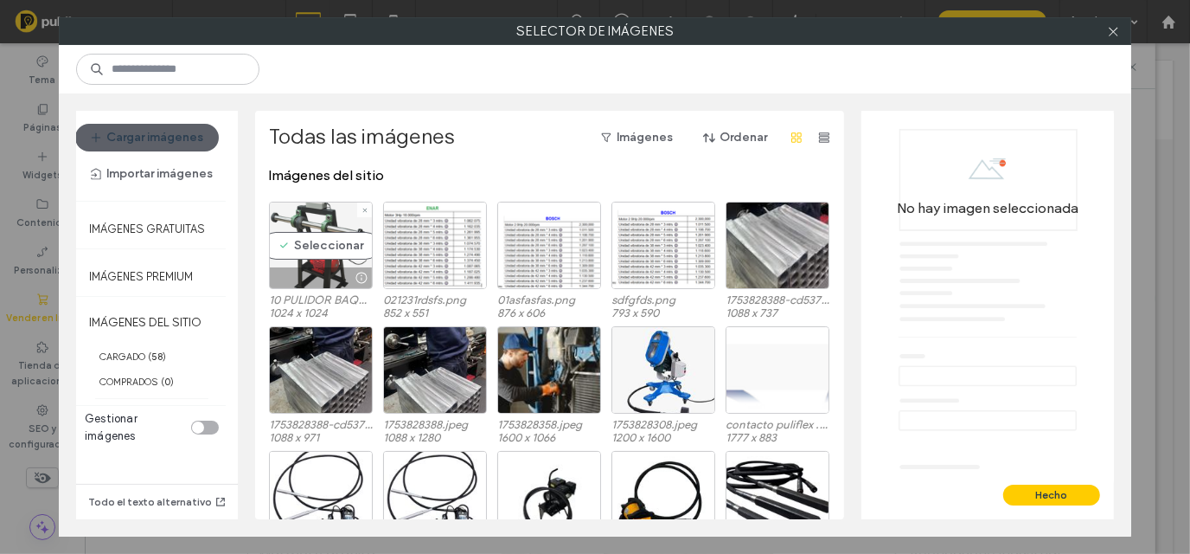
click at [344, 252] on div "Seleccionar" at bounding box center [321, 245] width 104 height 87
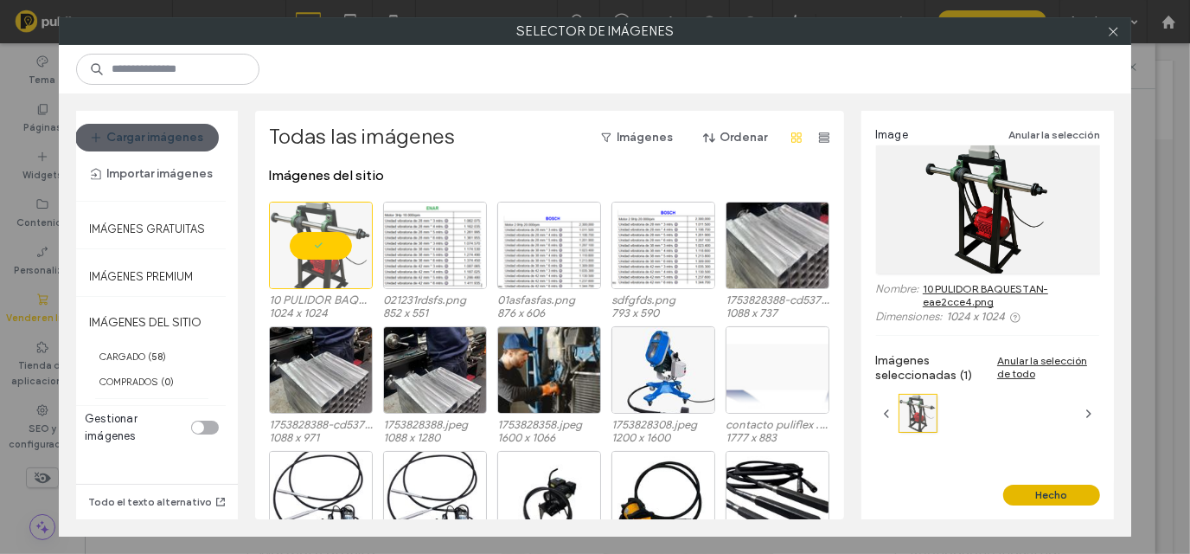
click at [1069, 484] on button "Hecho" at bounding box center [1051, 494] width 97 height 21
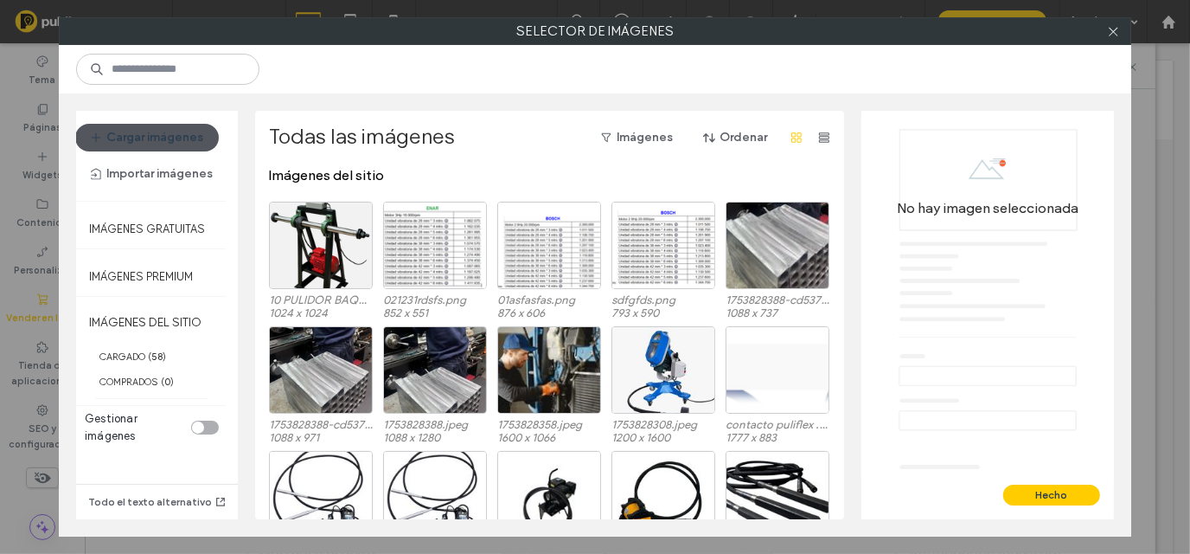
click at [211, 125] on button "Cargar imágenes" at bounding box center [147, 138] width 144 height 28
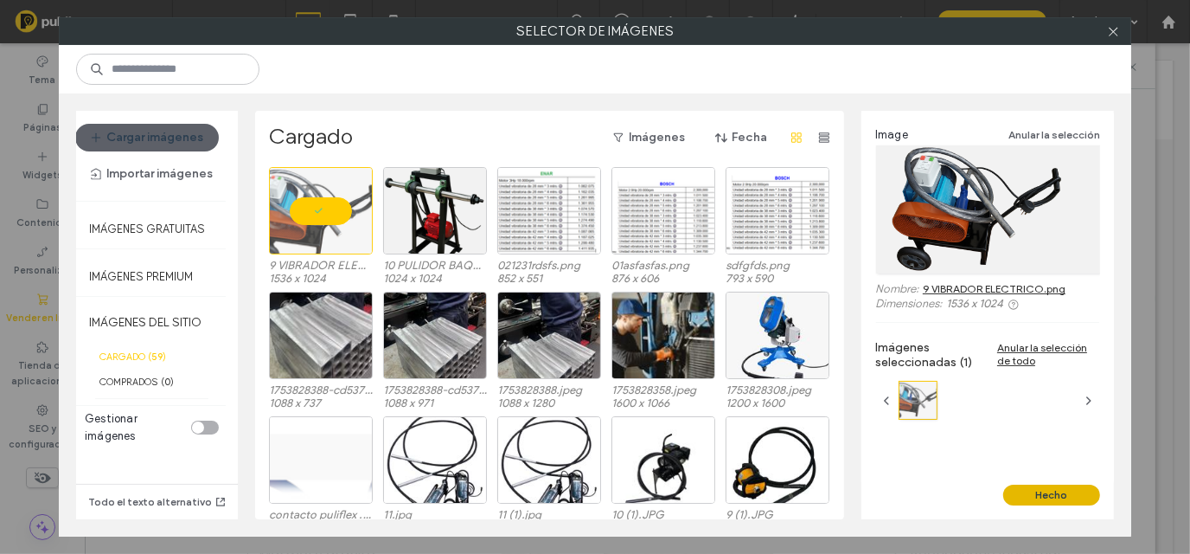
click at [1050, 493] on button "Hecho" at bounding box center [1051, 494] width 97 height 21
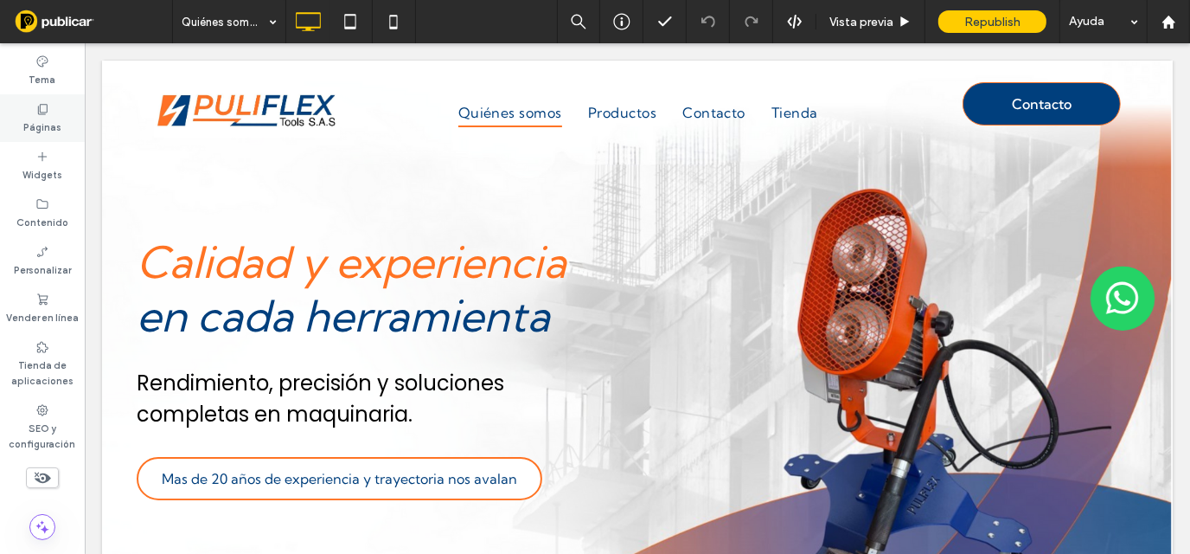
click at [51, 117] on label "Páginas" at bounding box center [42, 125] width 38 height 19
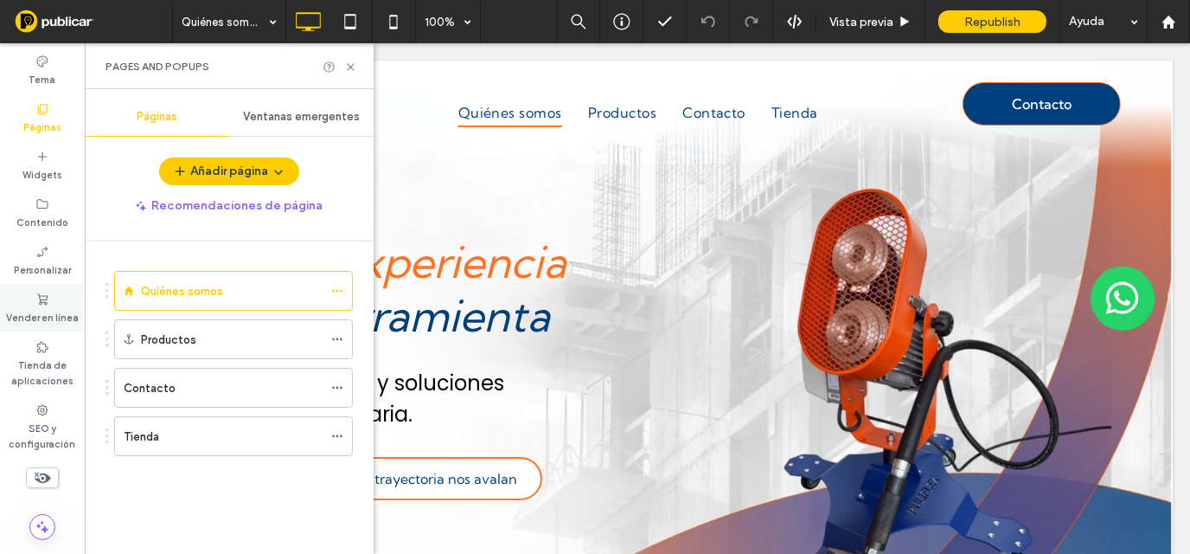
click at [54, 304] on div "Vender en línea" at bounding box center [42, 309] width 85 height 48
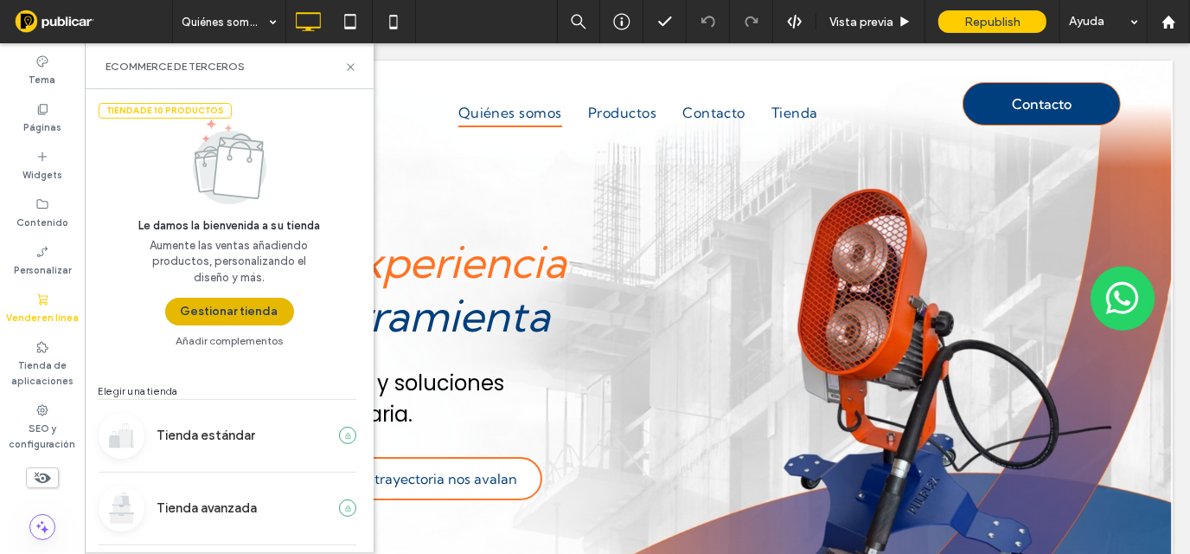
click at [220, 317] on button "Gestionar tienda" at bounding box center [229, 312] width 129 height 28
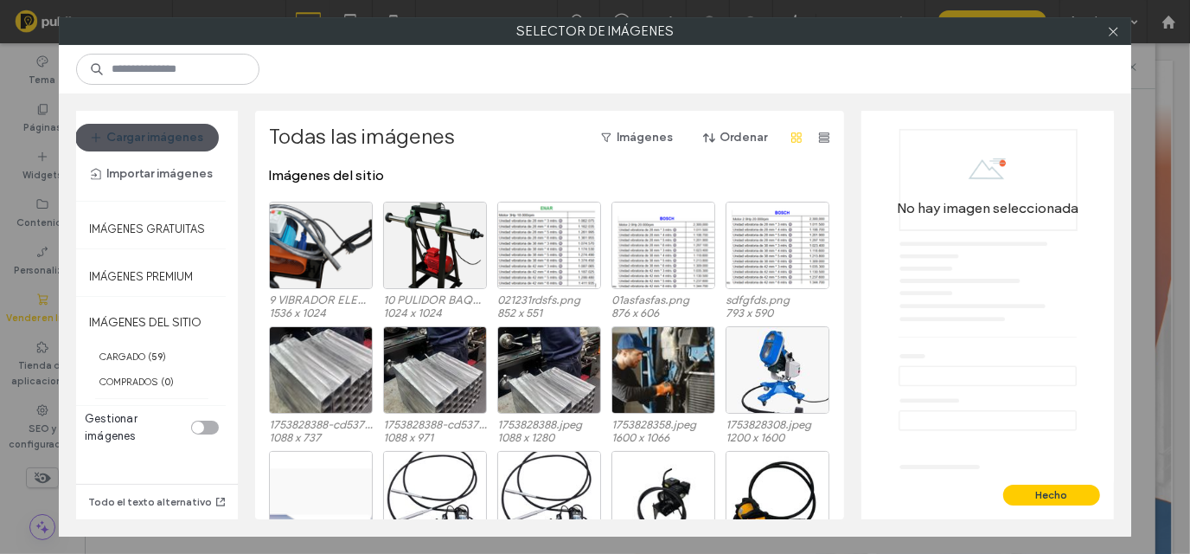
click at [183, 138] on button "Cargar imágenes" at bounding box center [147, 138] width 144 height 28
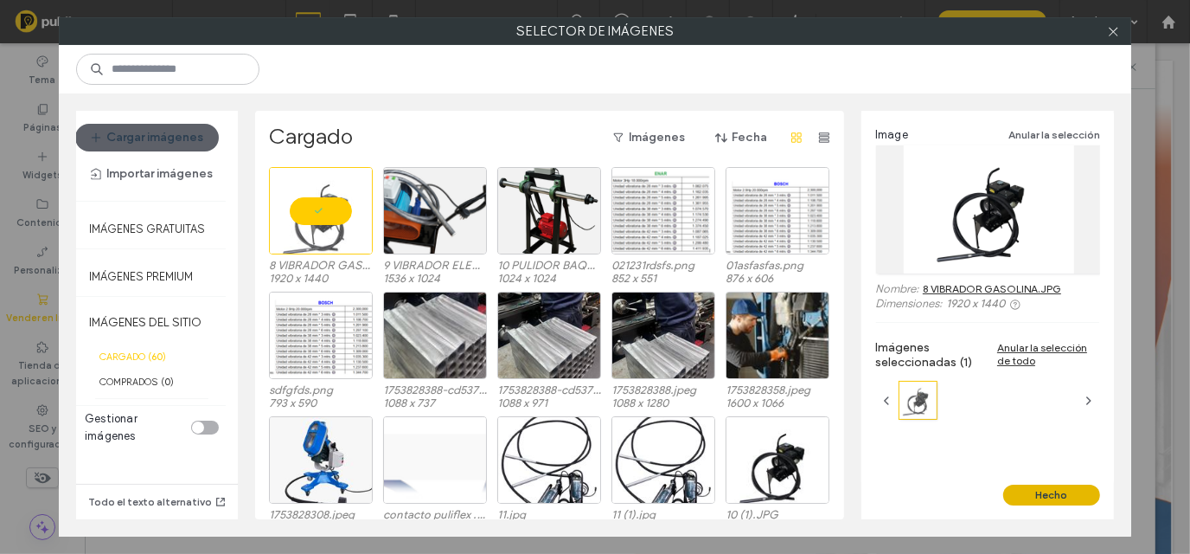
click at [1014, 496] on button "Hecho" at bounding box center [1051, 494] width 97 height 21
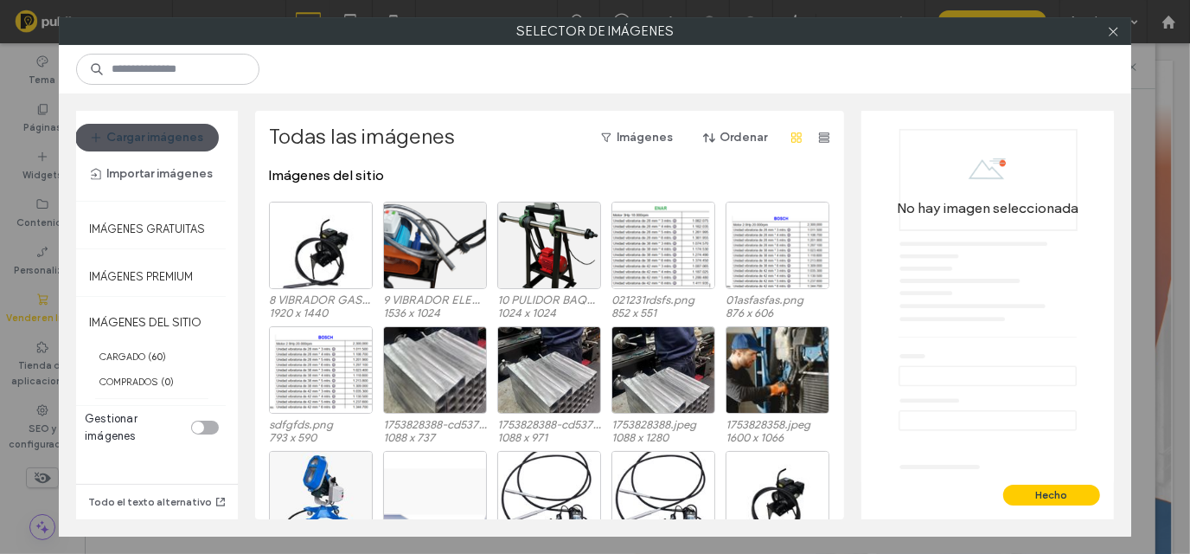
click at [157, 143] on button "Cargar imágenes" at bounding box center [147, 138] width 144 height 28
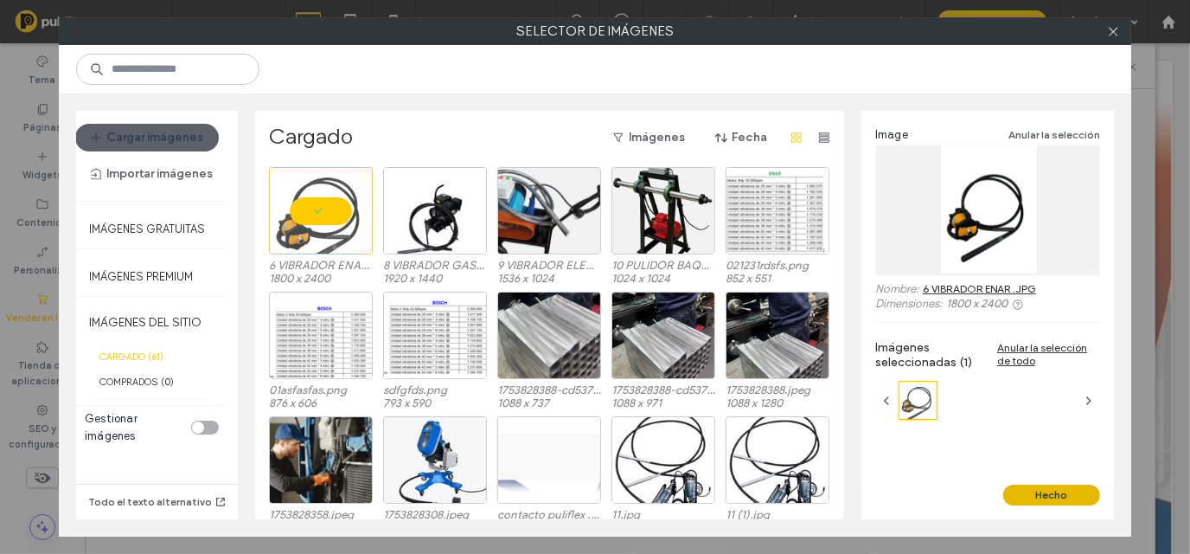
click at [1060, 492] on button "Hecho" at bounding box center [1051, 494] width 97 height 21
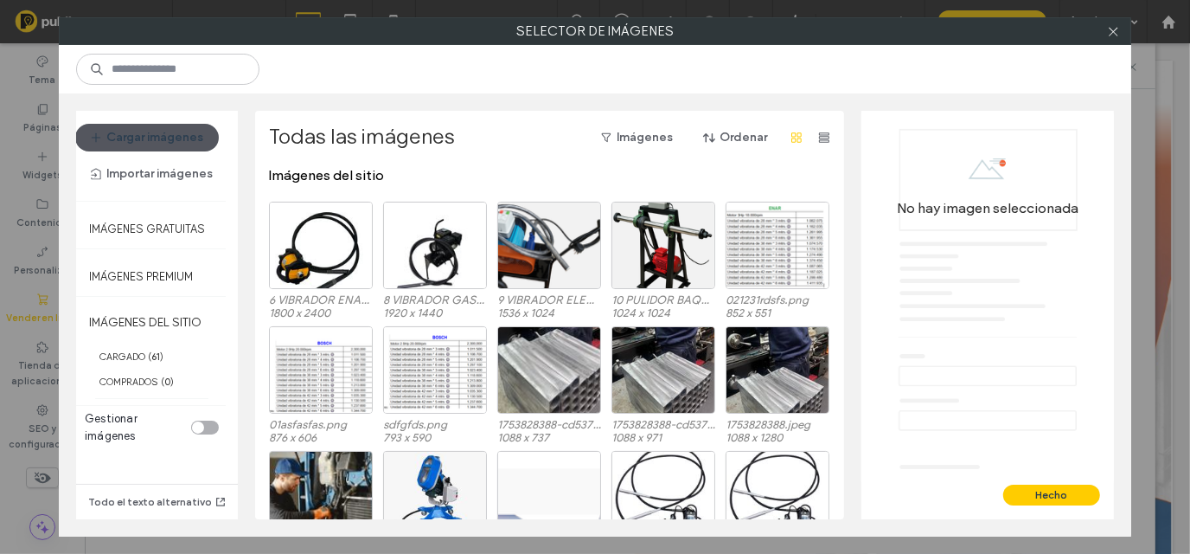
click at [163, 141] on button "Cargar imágenes" at bounding box center [147, 138] width 144 height 28
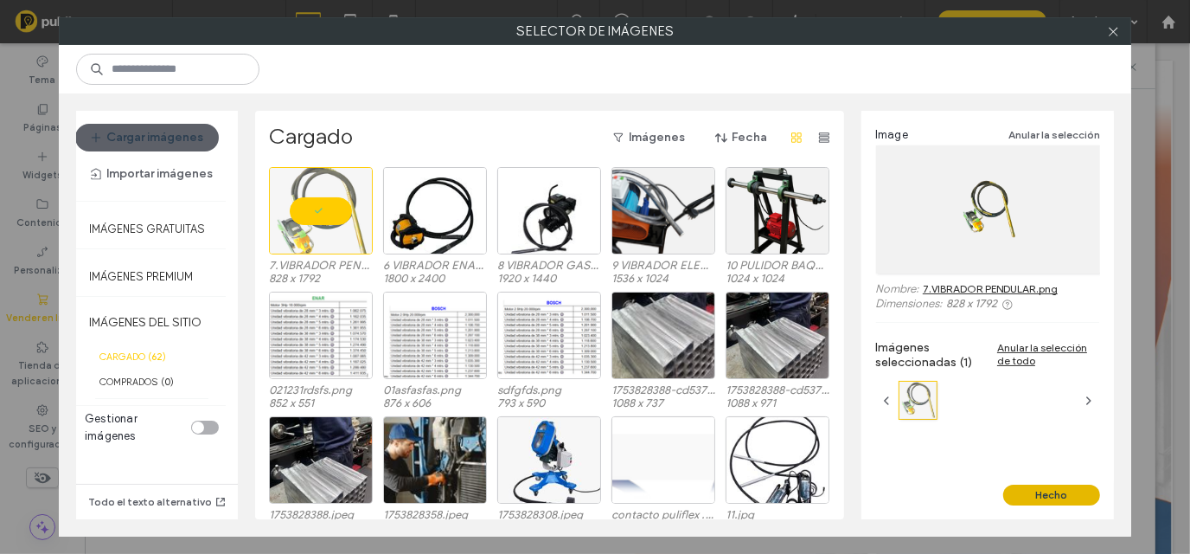
click at [1078, 492] on button "Hecho" at bounding box center [1051, 494] width 97 height 21
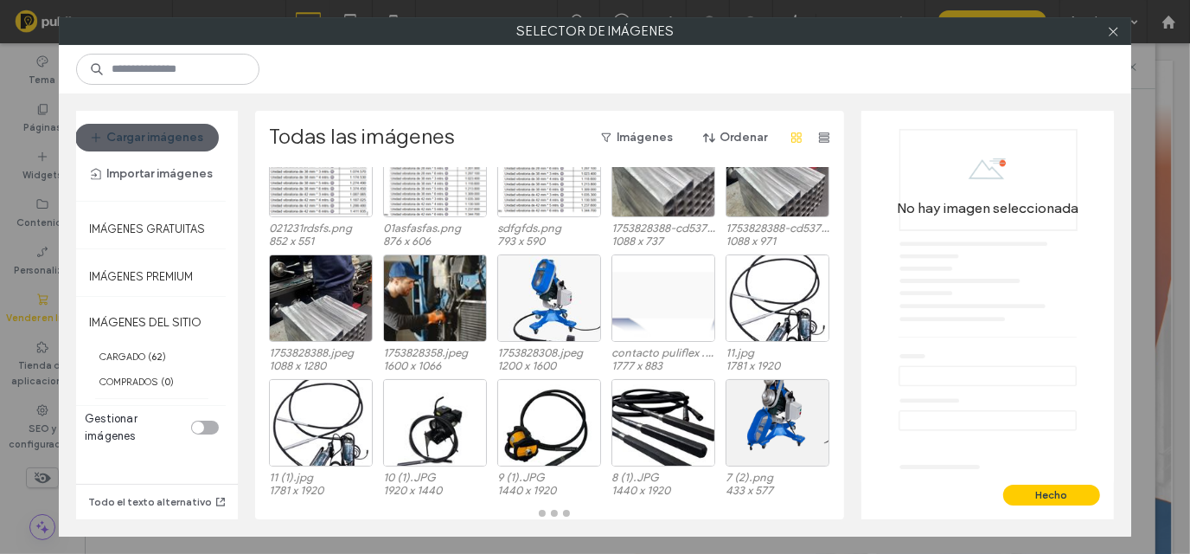
scroll to position [197, 0]
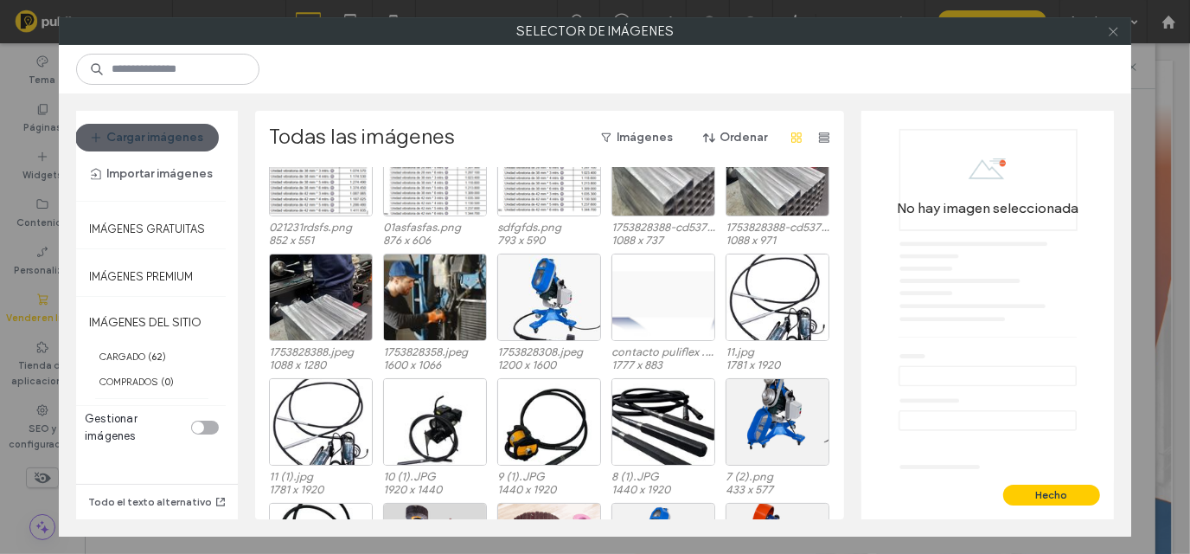
click at [1114, 32] on icon at bounding box center [1113, 31] width 13 height 13
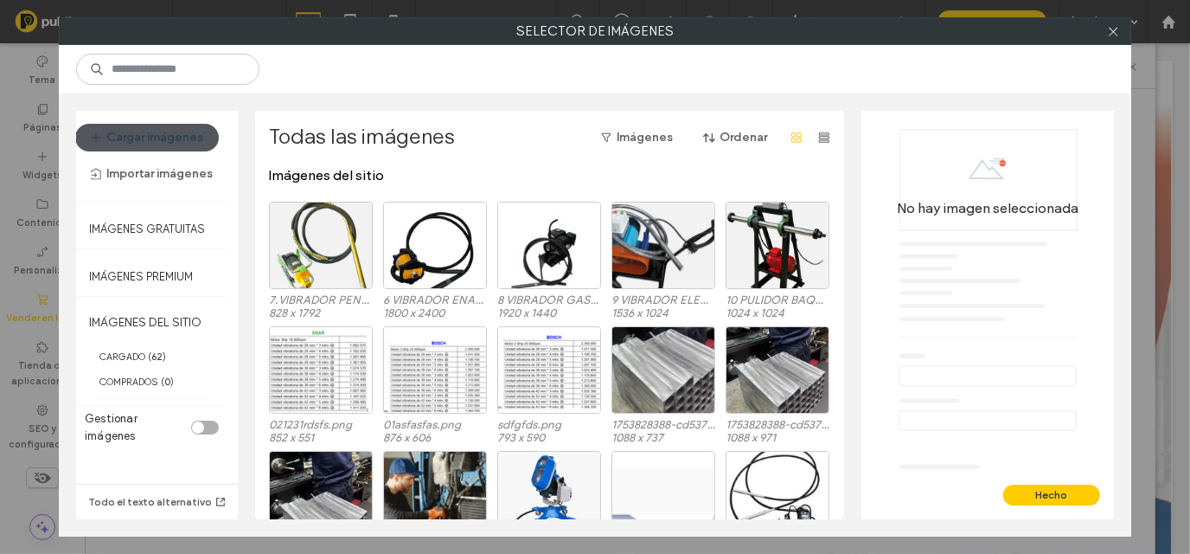
click at [100, 131] on icon "button" at bounding box center [96, 138] width 14 height 14
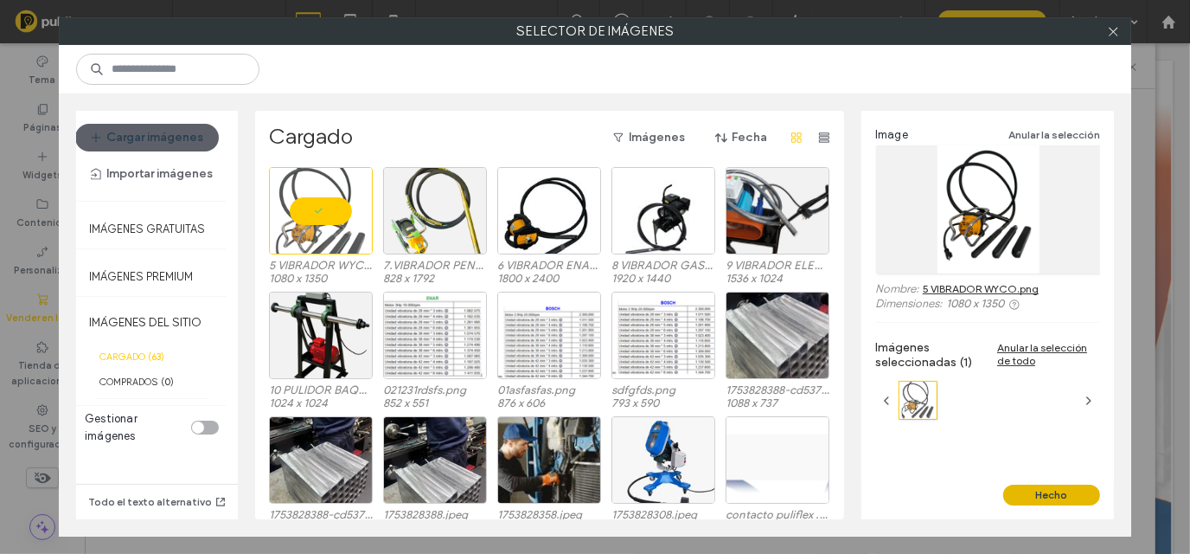
click at [1027, 500] on button "Hecho" at bounding box center [1051, 494] width 97 height 21
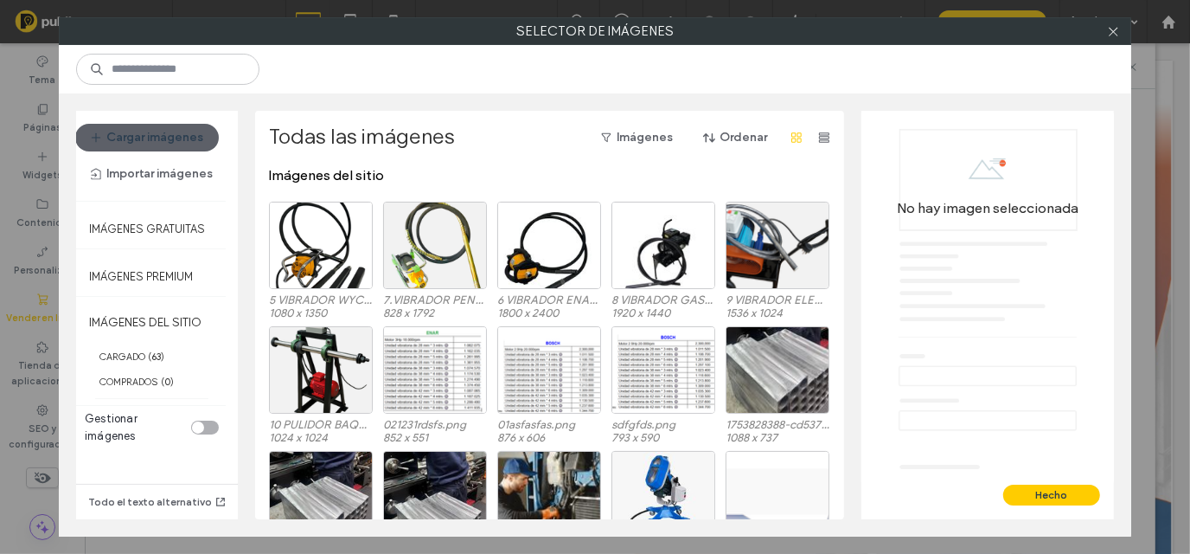
click at [189, 154] on div "Cargar imágenes Importar imágenes" at bounding box center [151, 156] width 153 height 64
click at [183, 140] on button "Cargar imágenes" at bounding box center [147, 138] width 144 height 28
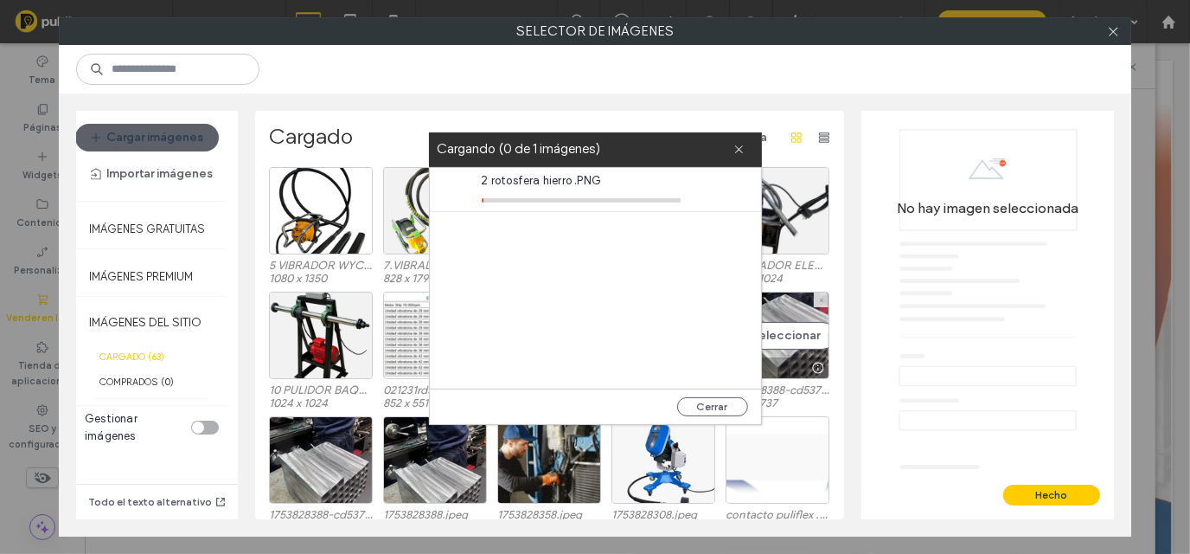
drag, startPoint x: 782, startPoint y: 304, endPoint x: 650, endPoint y: 139, distance: 210.5
click at [650, 139] on label "Cargando (0 de 1 imágenes)" at bounding box center [586, 149] width 296 height 23
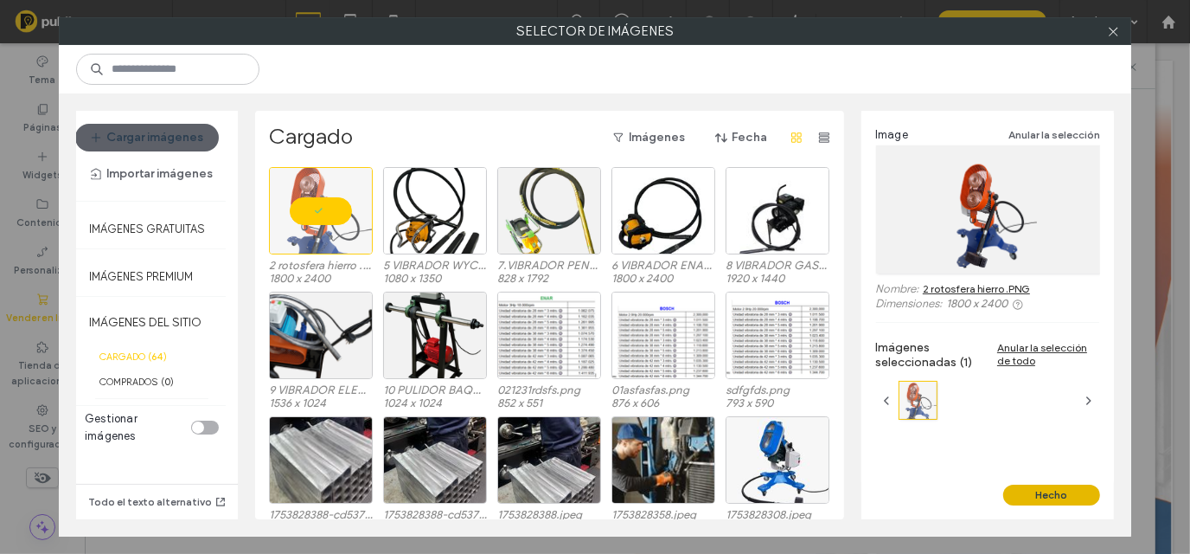
click at [1079, 496] on button "Hecho" at bounding box center [1051, 494] width 97 height 21
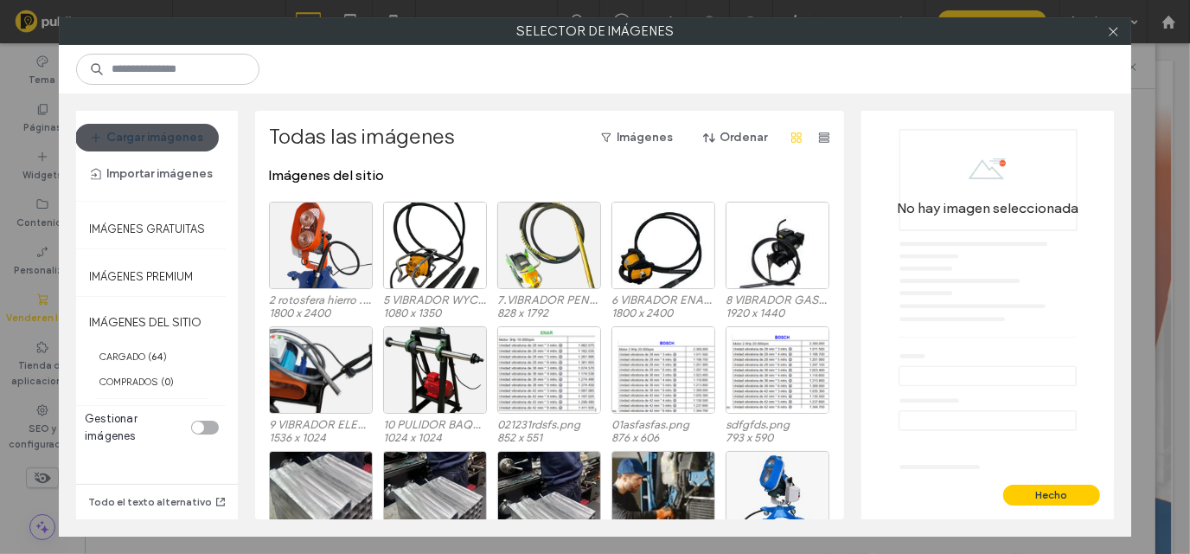
click at [157, 131] on button "Cargar imágenes" at bounding box center [147, 138] width 144 height 28
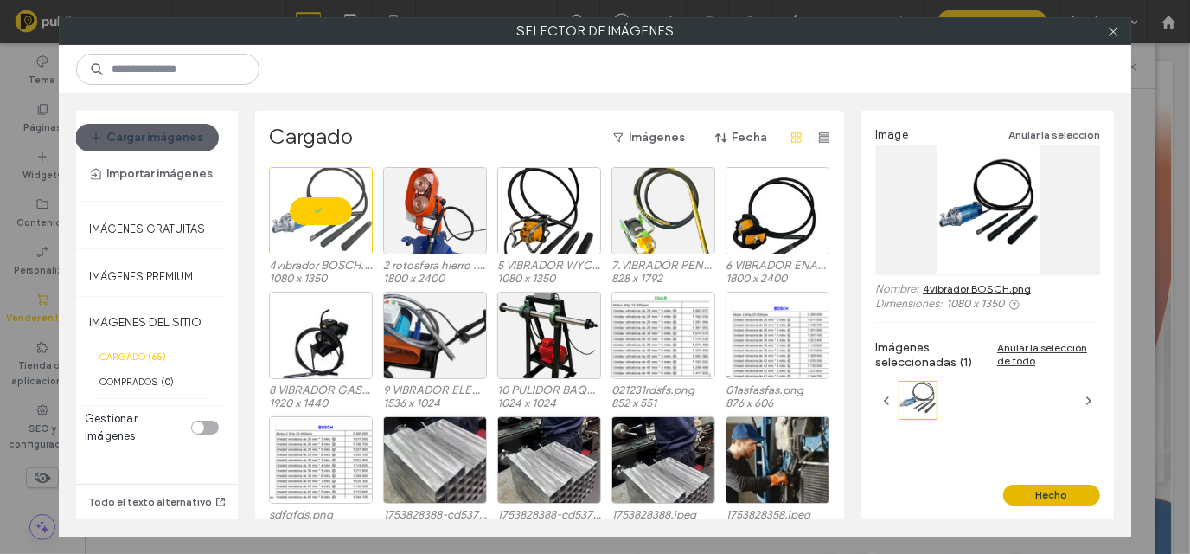
click at [1065, 493] on button "Hecho" at bounding box center [1051, 494] width 97 height 21
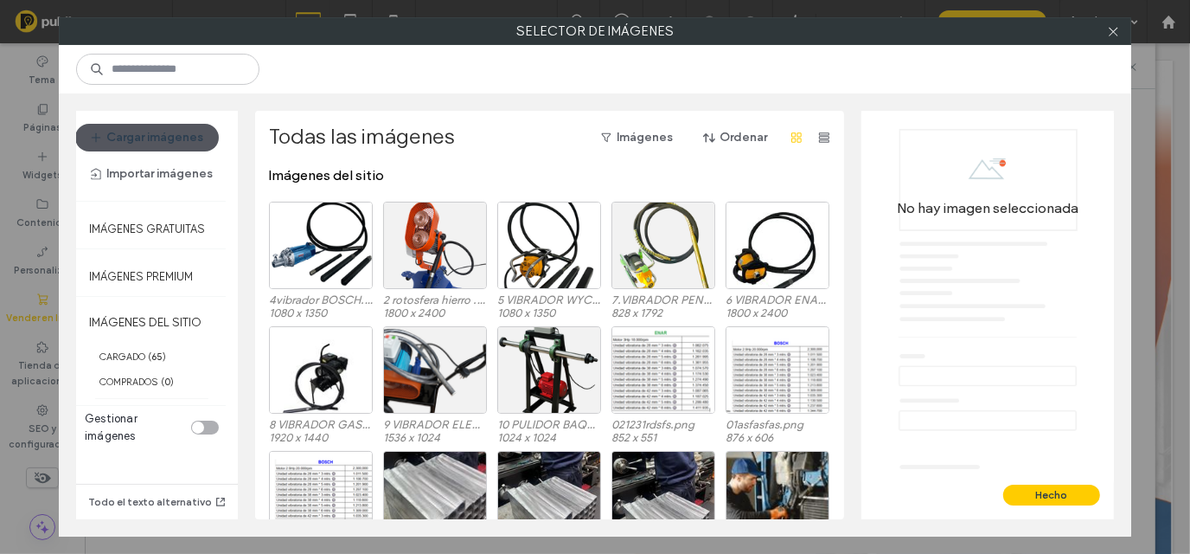
click at [170, 138] on button "Cargar imágenes" at bounding box center [147, 138] width 144 height 28
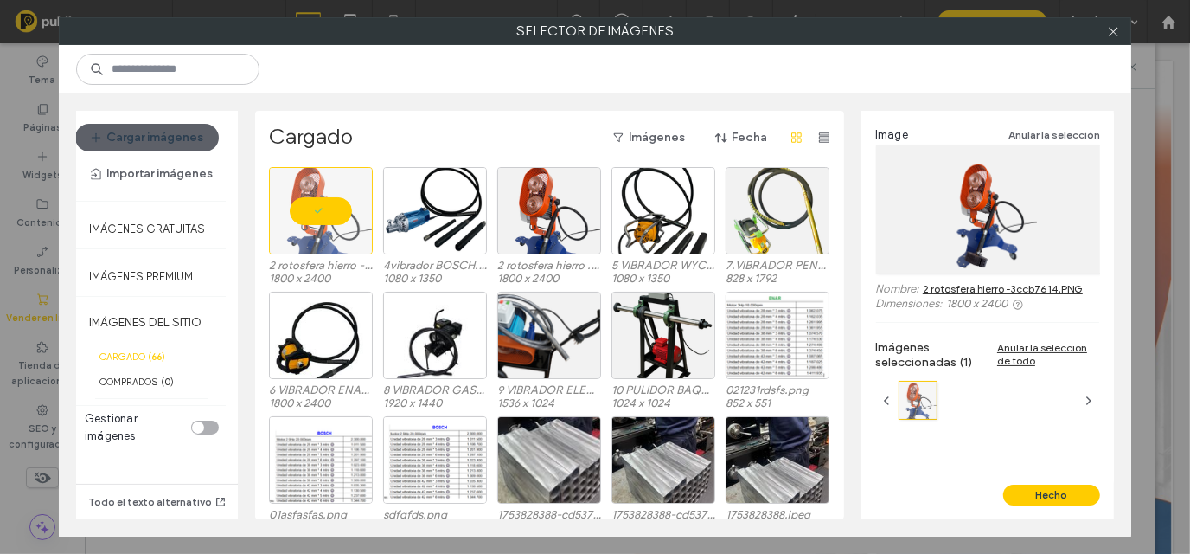
click at [1068, 498] on button "Hecho" at bounding box center [1051, 494] width 97 height 21
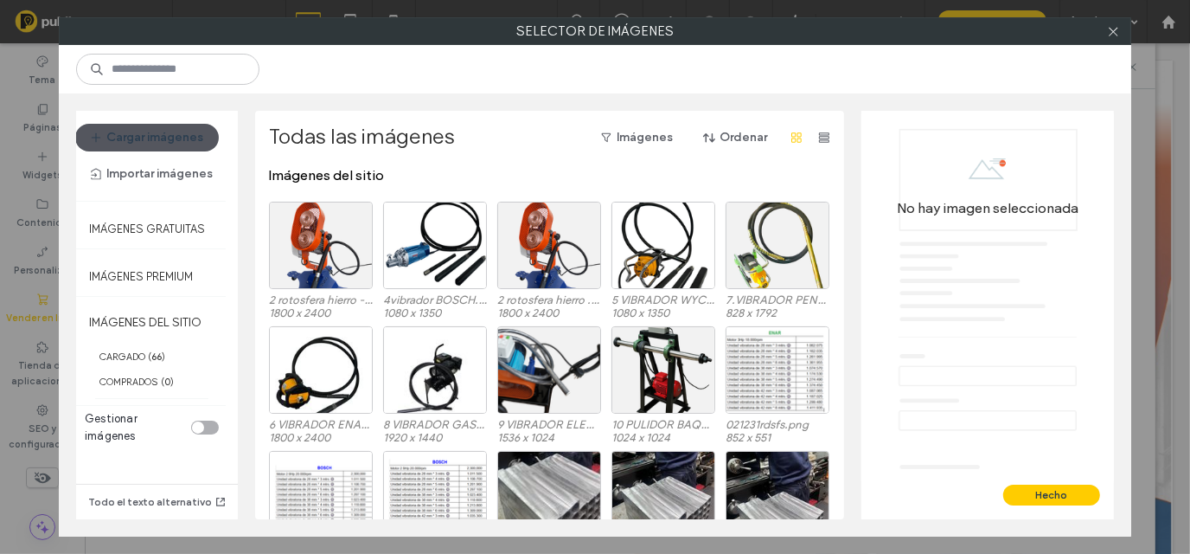
click at [144, 130] on button "Cargar imágenes" at bounding box center [147, 138] width 144 height 28
click at [108, 132] on button "Cargar imágenes" at bounding box center [147, 138] width 144 height 28
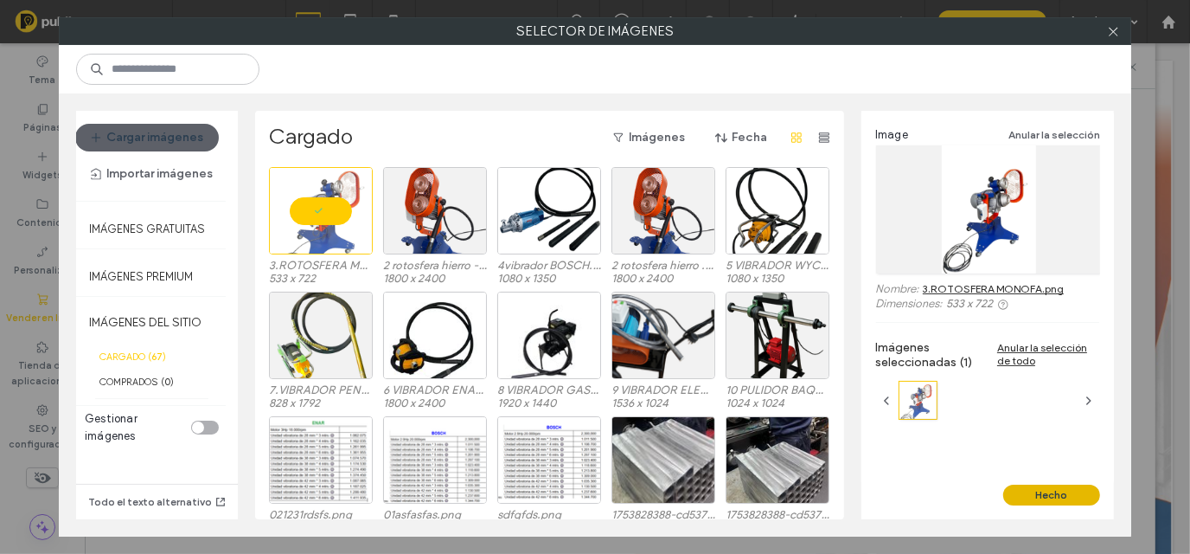
click at [1076, 496] on button "Hecho" at bounding box center [1051, 494] width 97 height 21
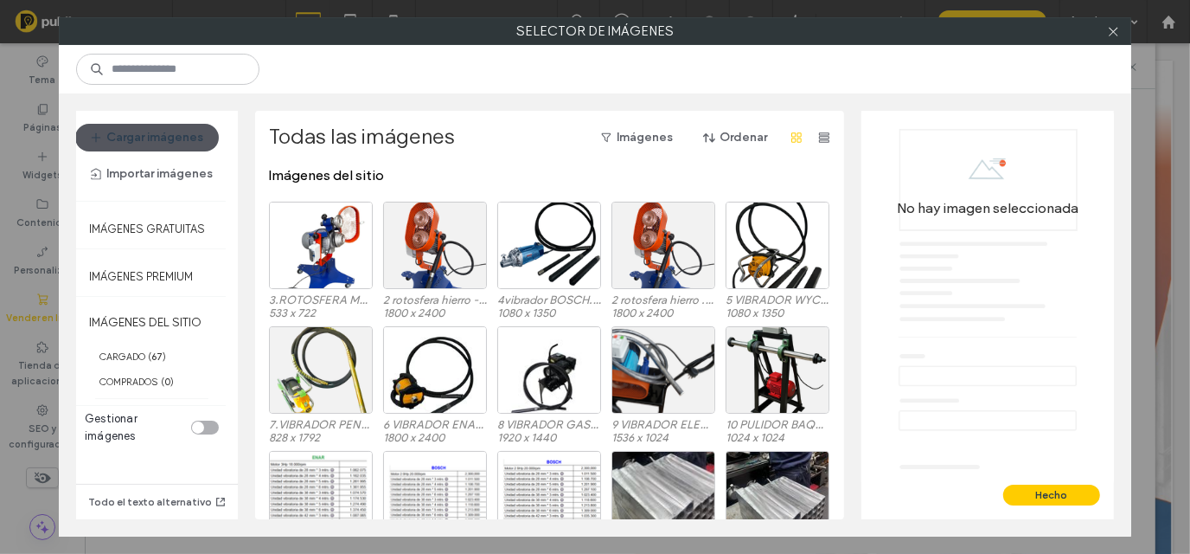
click at [140, 127] on button "Cargar imágenes" at bounding box center [147, 138] width 144 height 28
drag, startPoint x: 141, startPoint y: 111, endPoint x: 138, endPoint y: 127, distance: 16.8
click at [140, 112] on div "Cargar imágenes Importar imágenes" at bounding box center [151, 156] width 151 height 90
click at [137, 132] on button "Cargar imágenes" at bounding box center [147, 138] width 144 height 28
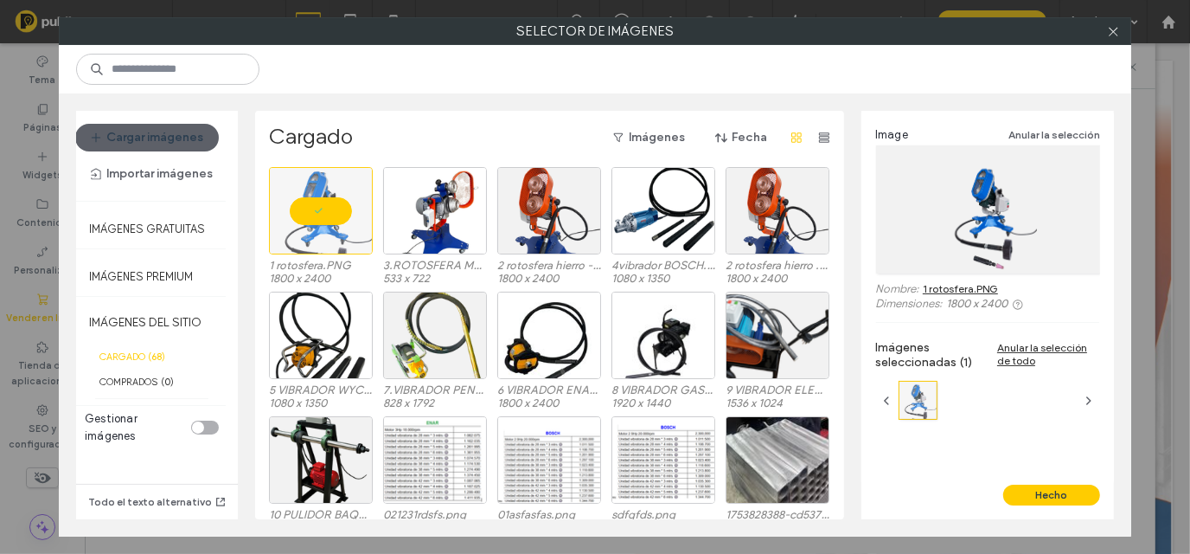
click at [1059, 496] on button "Hecho" at bounding box center [1051, 494] width 97 height 21
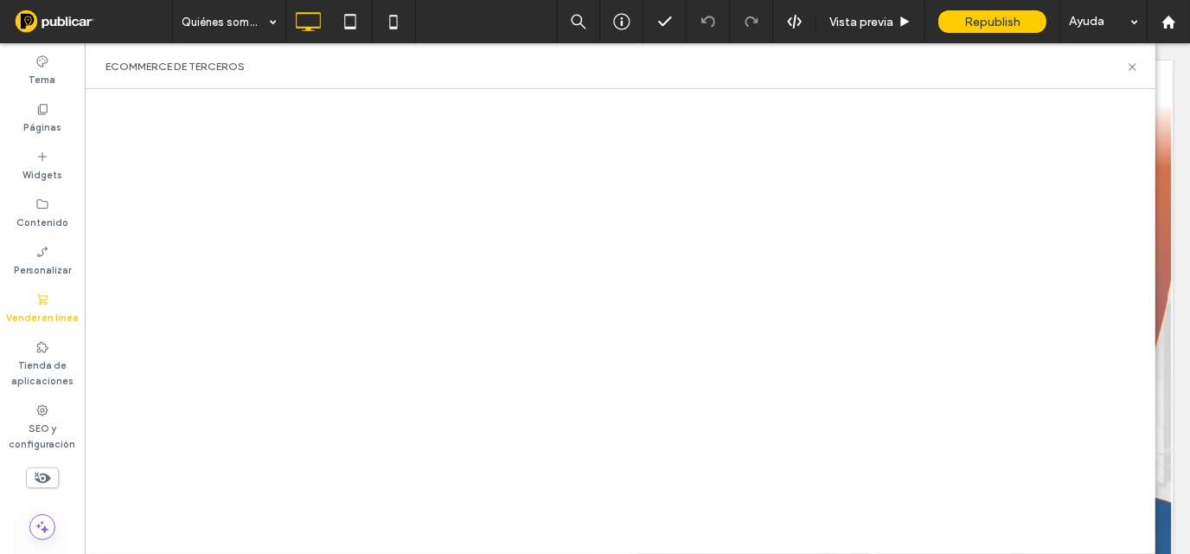
click at [1143, 63] on div "eCommerce de terceros" at bounding box center [620, 66] width 1071 height 46
click at [1119, 67] on div "eCommerce de terceros" at bounding box center [620, 67] width 1029 height 14
click at [1137, 67] on icon at bounding box center [1132, 67] width 13 height 13
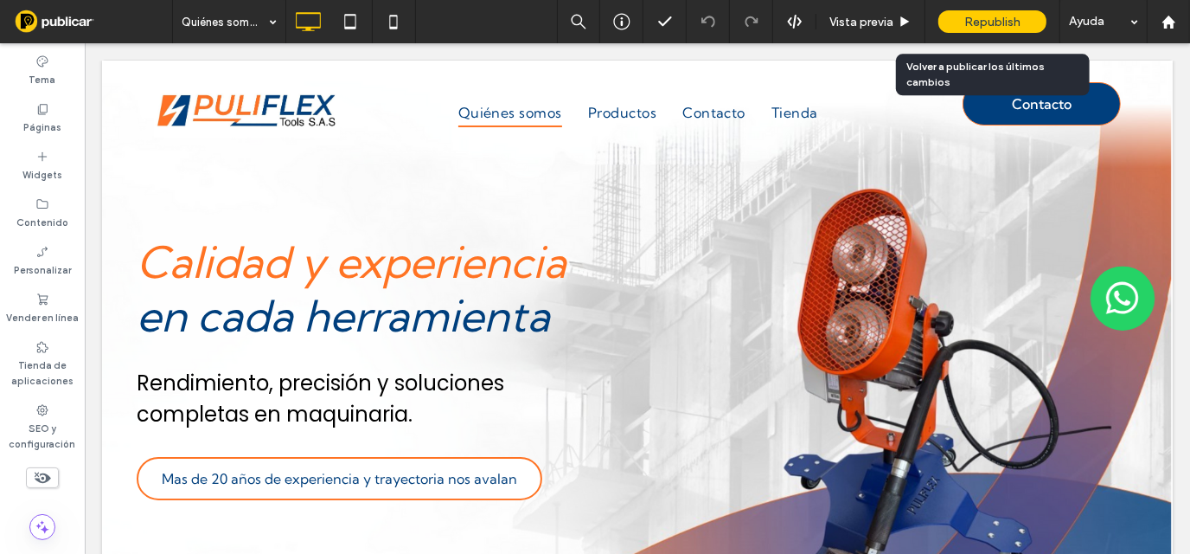
click at [989, 22] on span "Republish" at bounding box center [992, 22] width 56 height 15
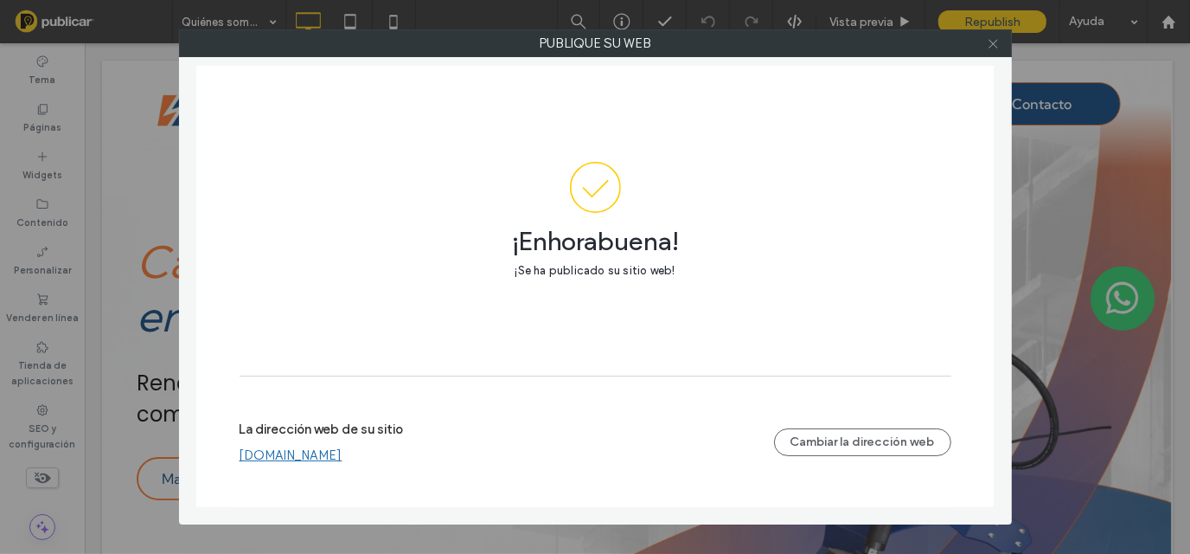
click at [990, 48] on icon at bounding box center [993, 43] width 13 height 13
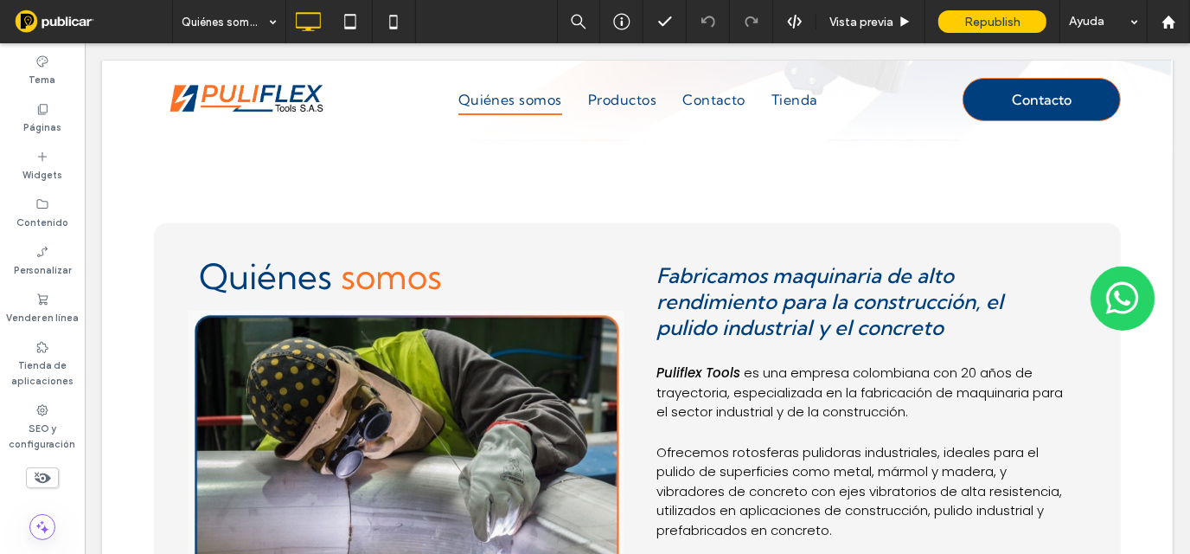
scroll to position [0, 0]
